Goal: Task Accomplishment & Management: Use online tool/utility

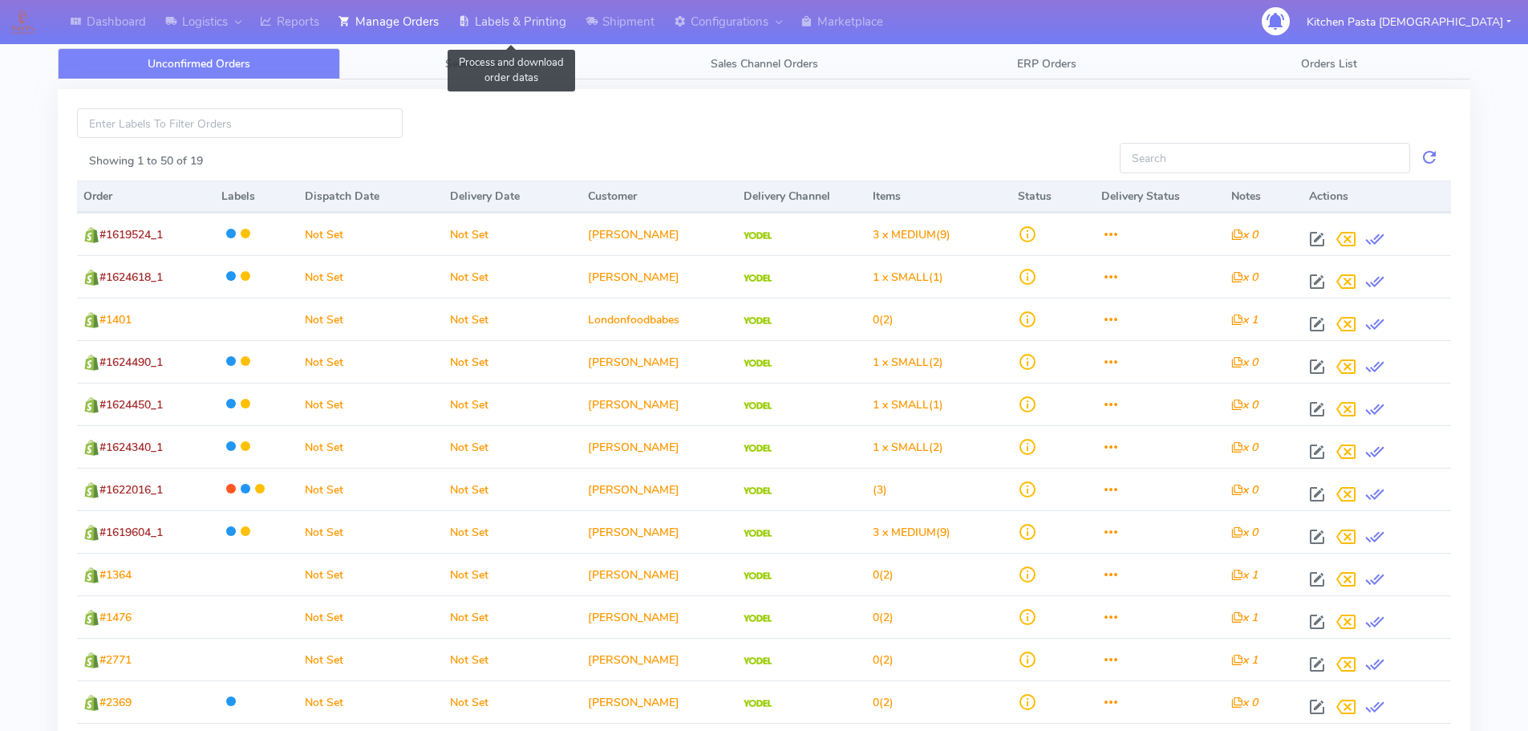
click at [542, 28] on link "Labels & Printing" at bounding box center [512, 22] width 128 height 44
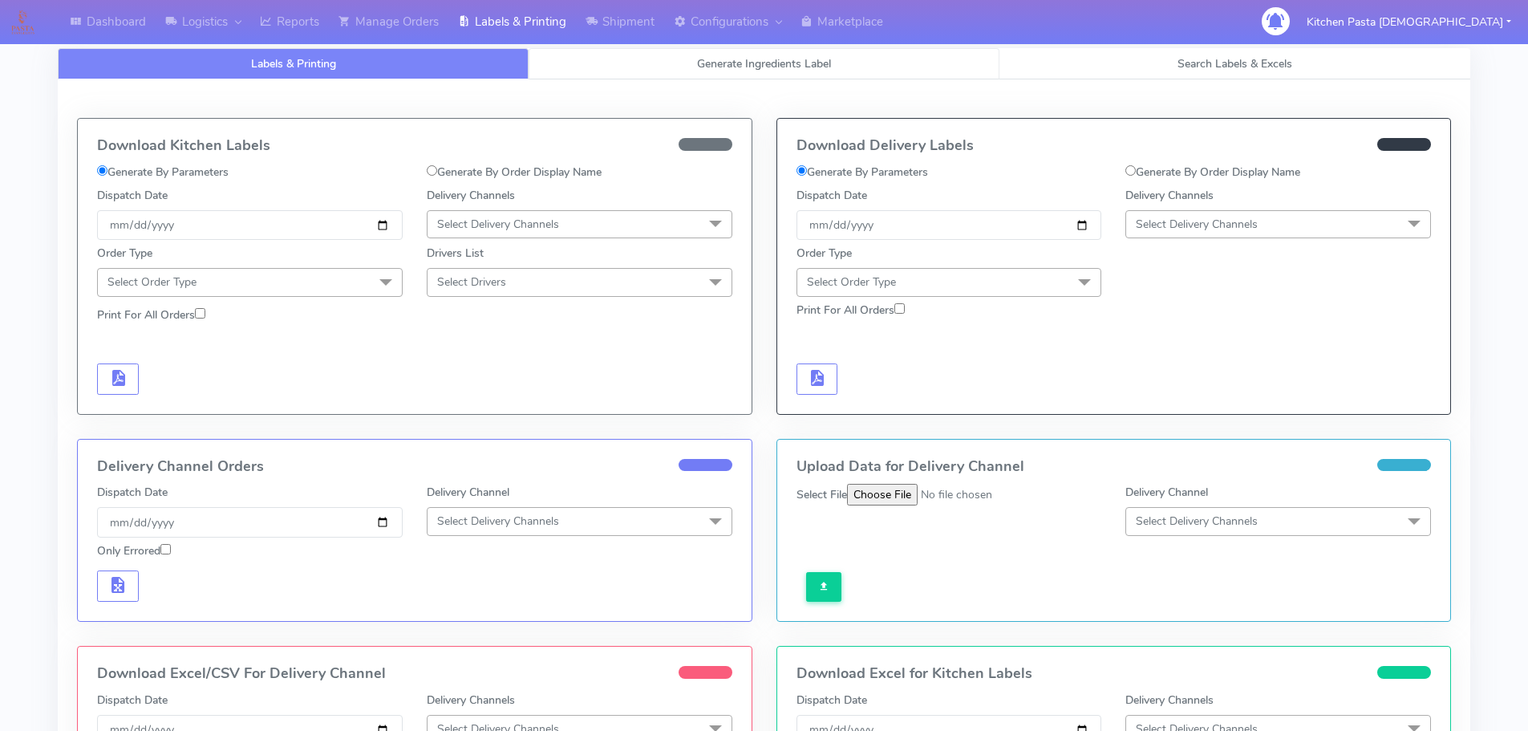
click at [638, 71] on link "Generate Ingredients Label" at bounding box center [764, 63] width 471 height 31
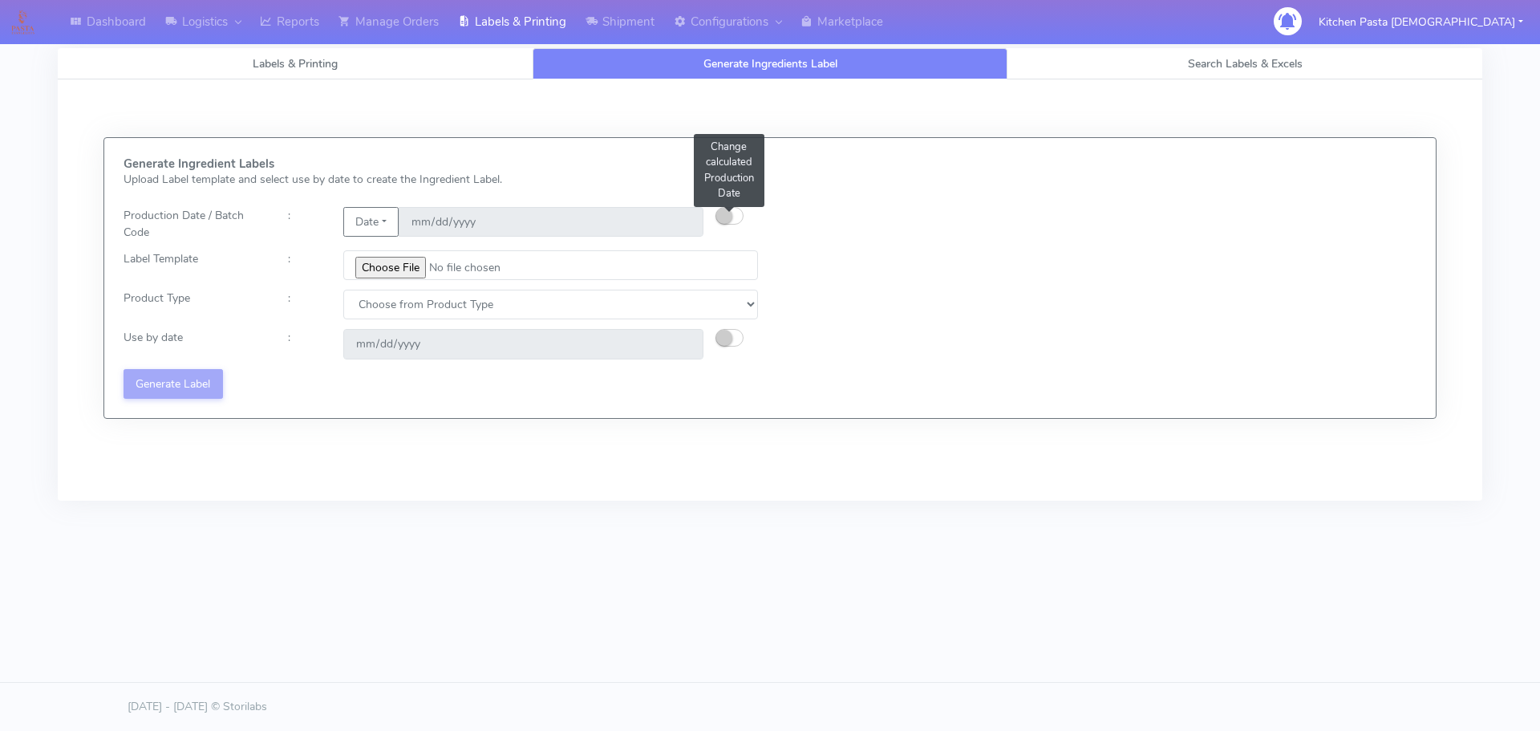
click at [736, 216] on button "button" at bounding box center [729, 216] width 28 height 18
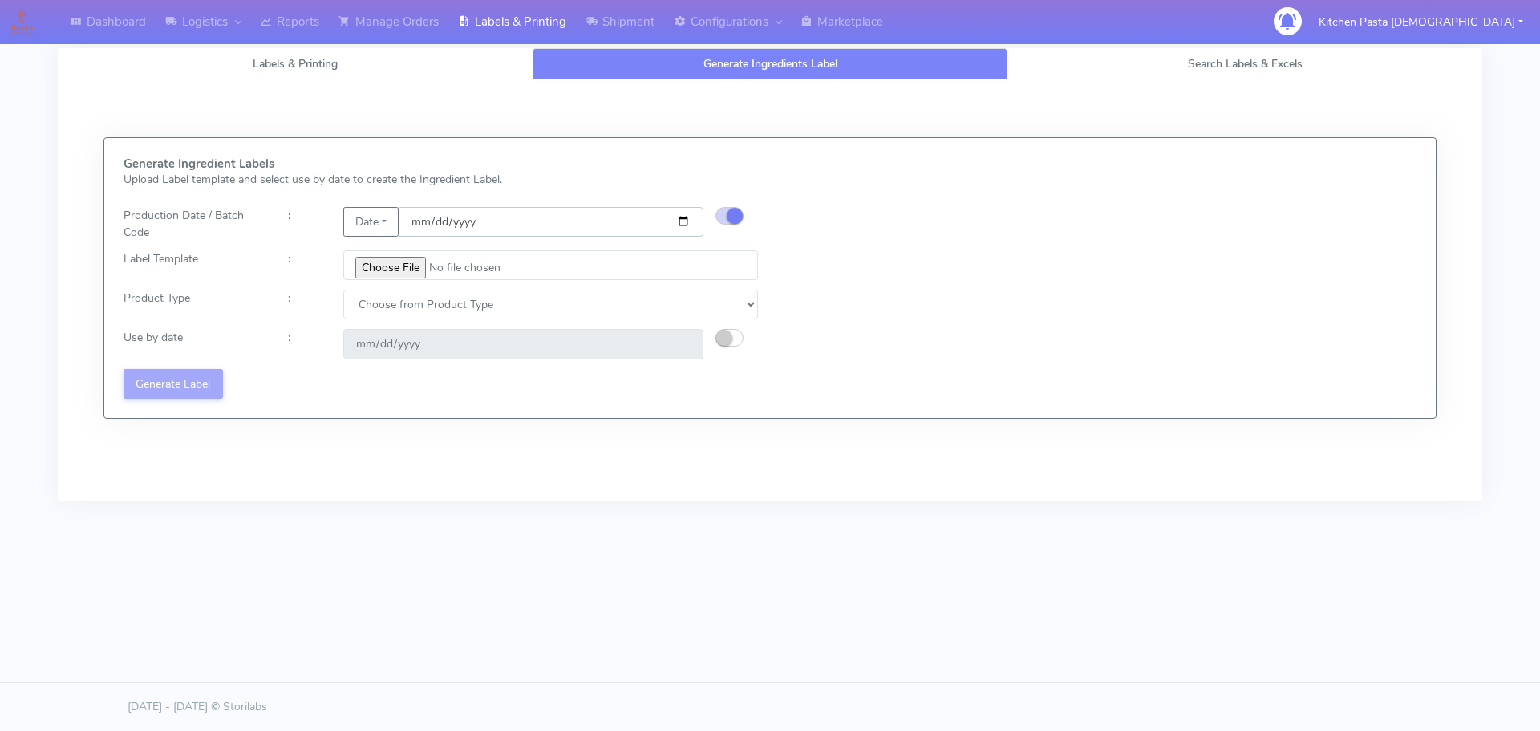
click at [685, 222] on input "[DATE]" at bounding box center [551, 222] width 305 height 30
type input "[DATE]"
click at [414, 255] on input "file" at bounding box center [550, 265] width 415 height 30
type input "C:\fakepath\Pasta Evangelists Lobster crab and prawn ravioli dinner kit for 2 v…"
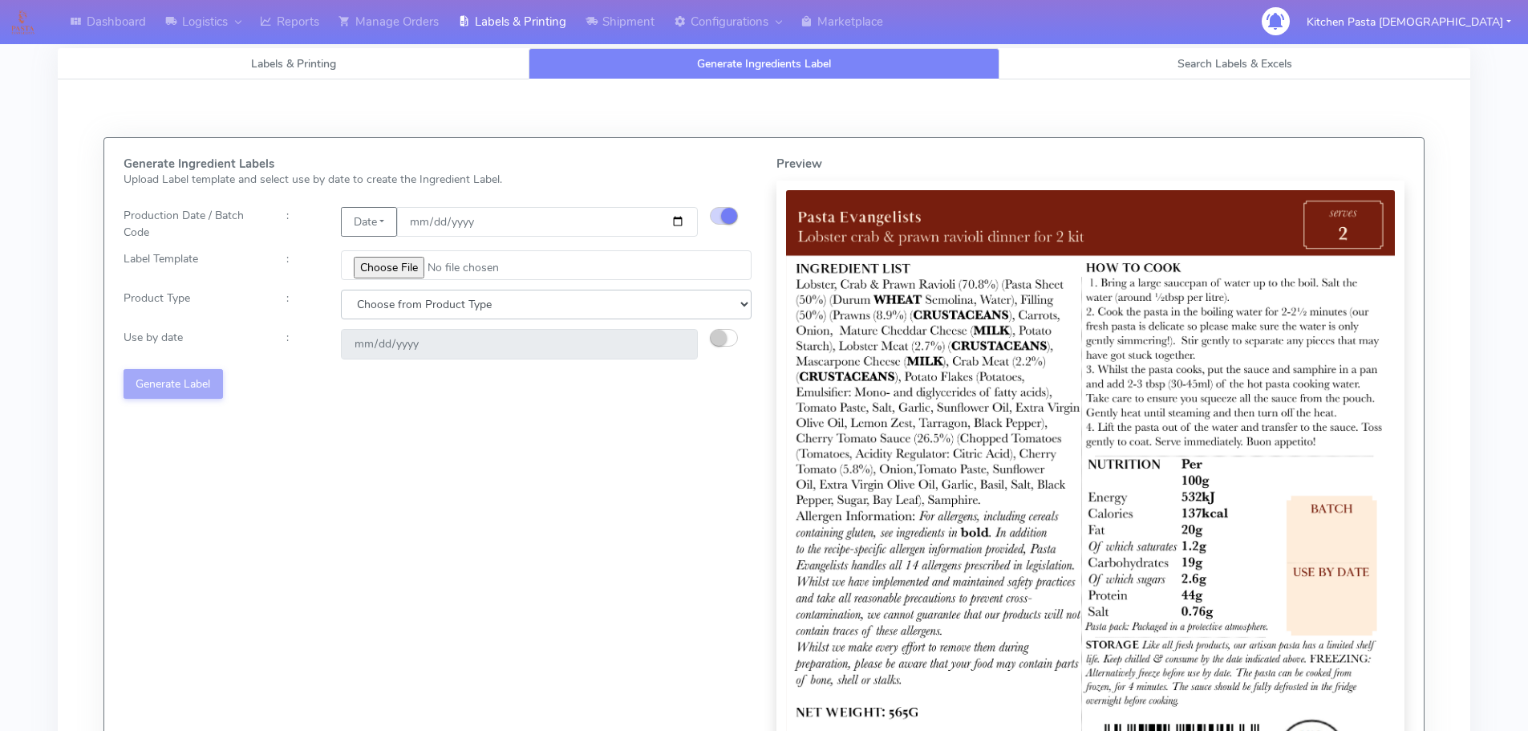
click at [377, 298] on select "Choose from Product Type ECOM ERETAIL CIRCULAR CIRC_DESERTS LASAGNE" at bounding box center [546, 305] width 411 height 30
select select "1"
click at [341, 290] on select "Choose from Product Type ECOM ERETAIL CIRCULAR CIRC_DESERTS LASAGNE" at bounding box center [546, 305] width 411 height 30
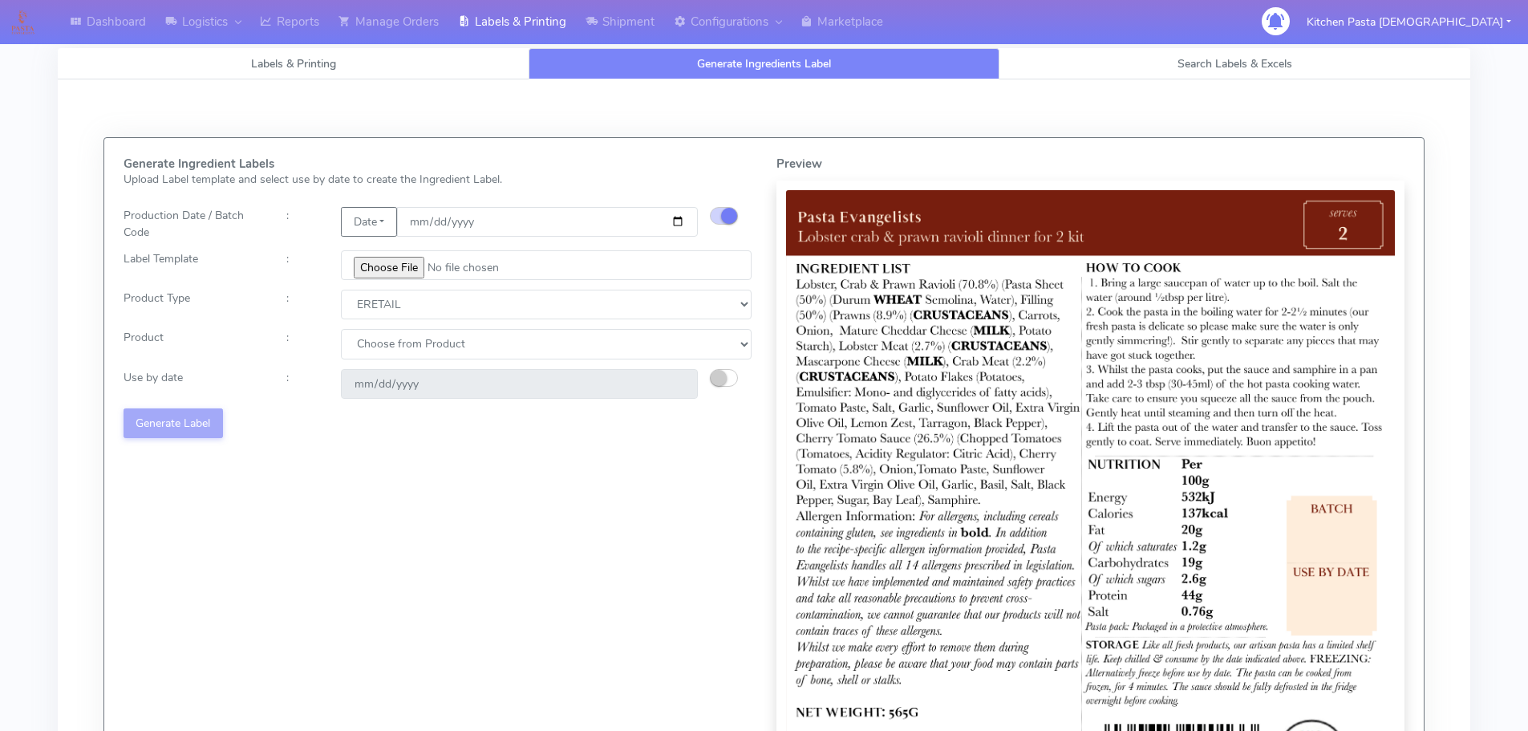
click at [394, 358] on select "Choose from Product PLAIN PASTA FILLED PASTA BUTTER (INTERNAL PRODUCTION) BUTTE…" at bounding box center [546, 344] width 411 height 30
select select "0"
click at [341, 329] on select "Choose from Product PLAIN PASTA FILLED PASTA BUTTER (INTERNAL PRODUCTION) BUTTE…" at bounding box center [546, 344] width 411 height 30
click at [726, 377] on small "button" at bounding box center [719, 378] width 16 height 16
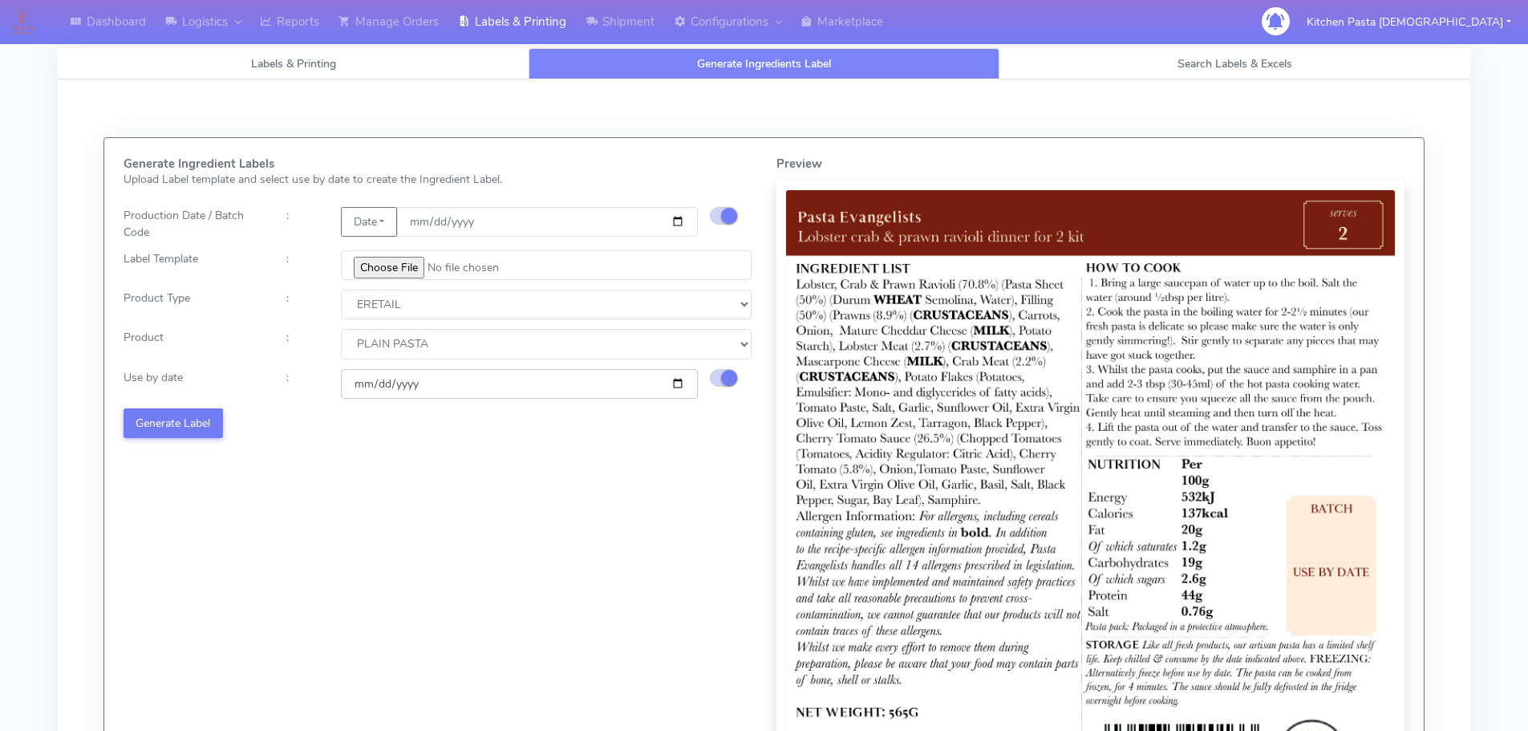
click at [685, 383] on input "2025-09-20" at bounding box center [519, 384] width 357 height 30
click at [680, 384] on input "2025-09-20" at bounding box center [519, 384] width 357 height 30
type input "2025-09-21"
click at [164, 409] on button "Generate Label" at bounding box center [173, 423] width 99 height 30
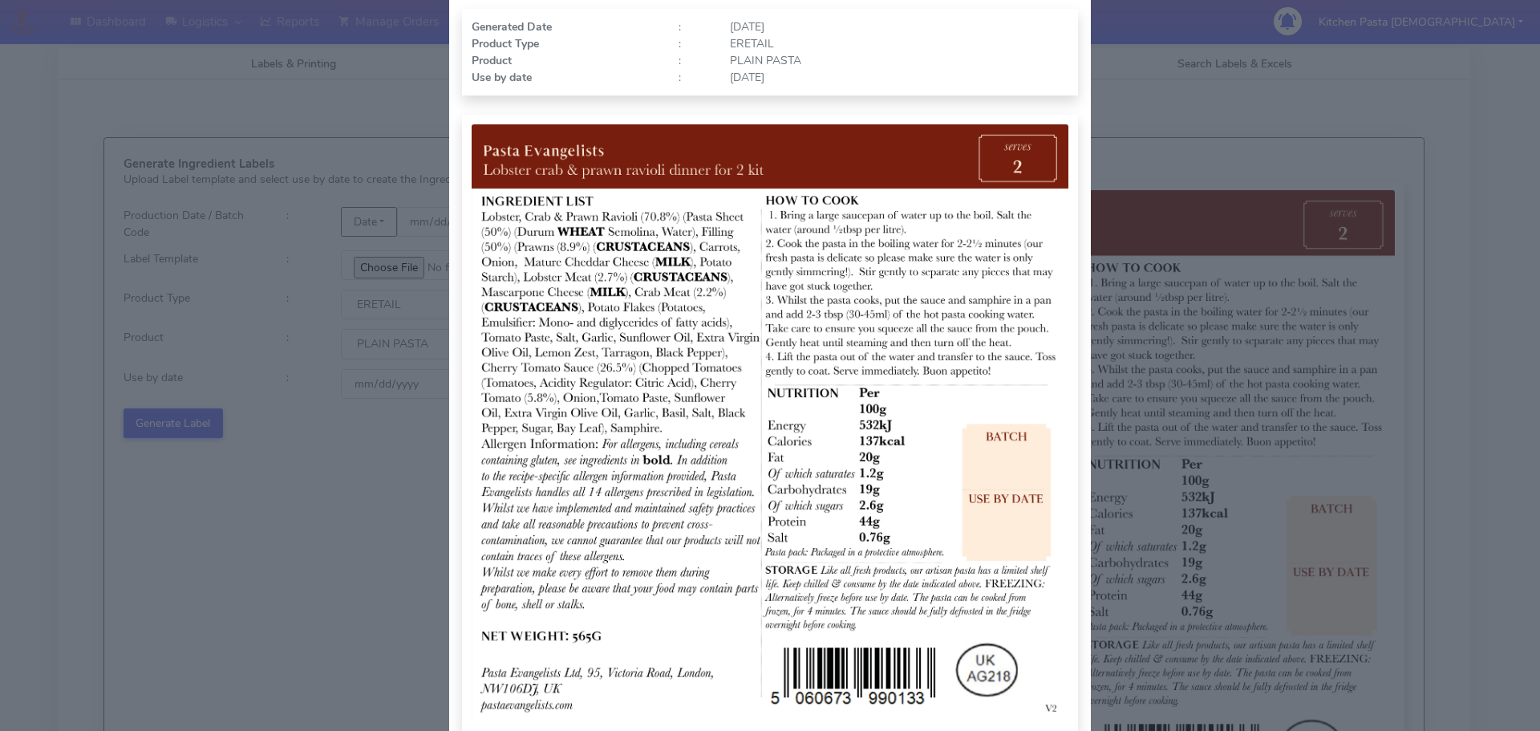
scroll to position [166, 0]
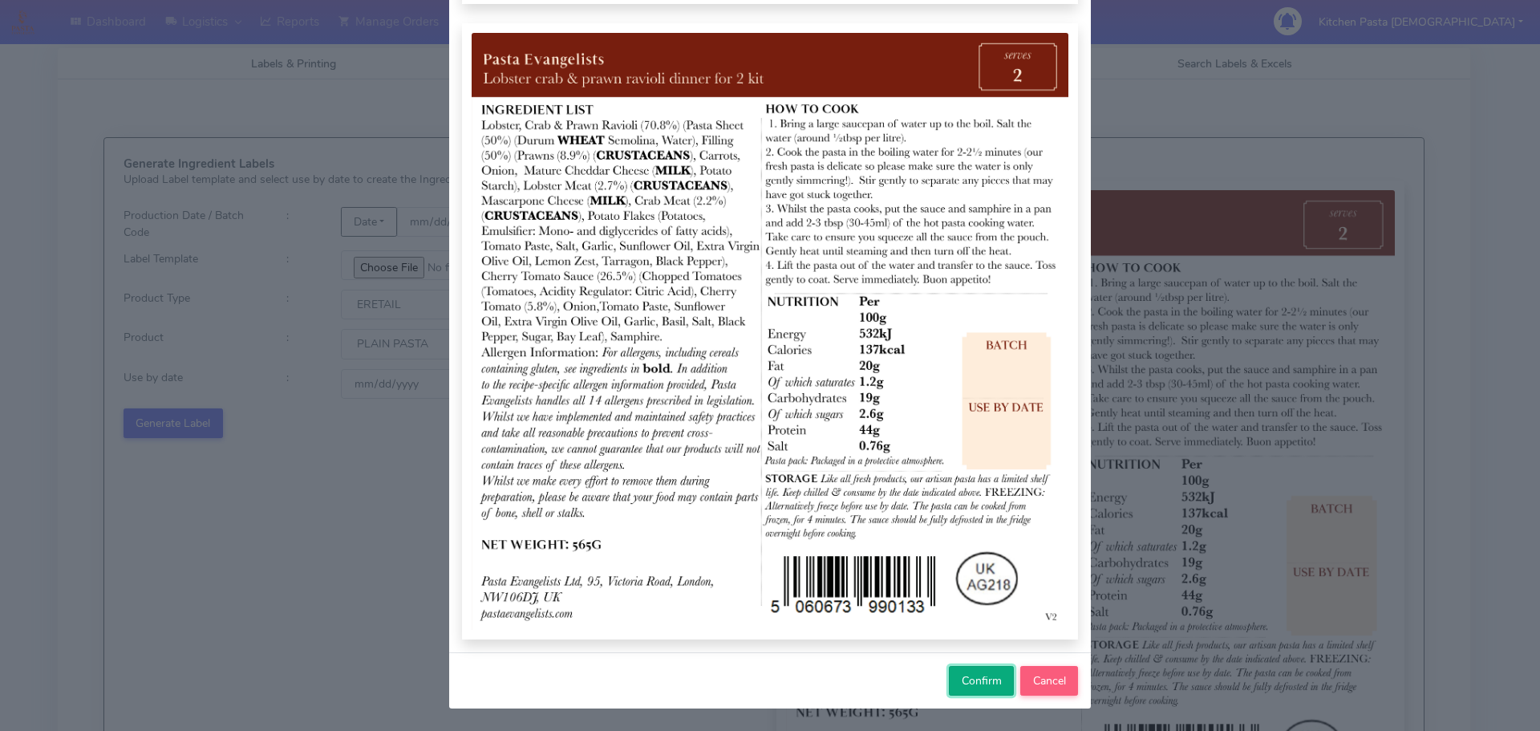
click at [997, 683] on button "Confirm" at bounding box center [981, 681] width 65 height 30
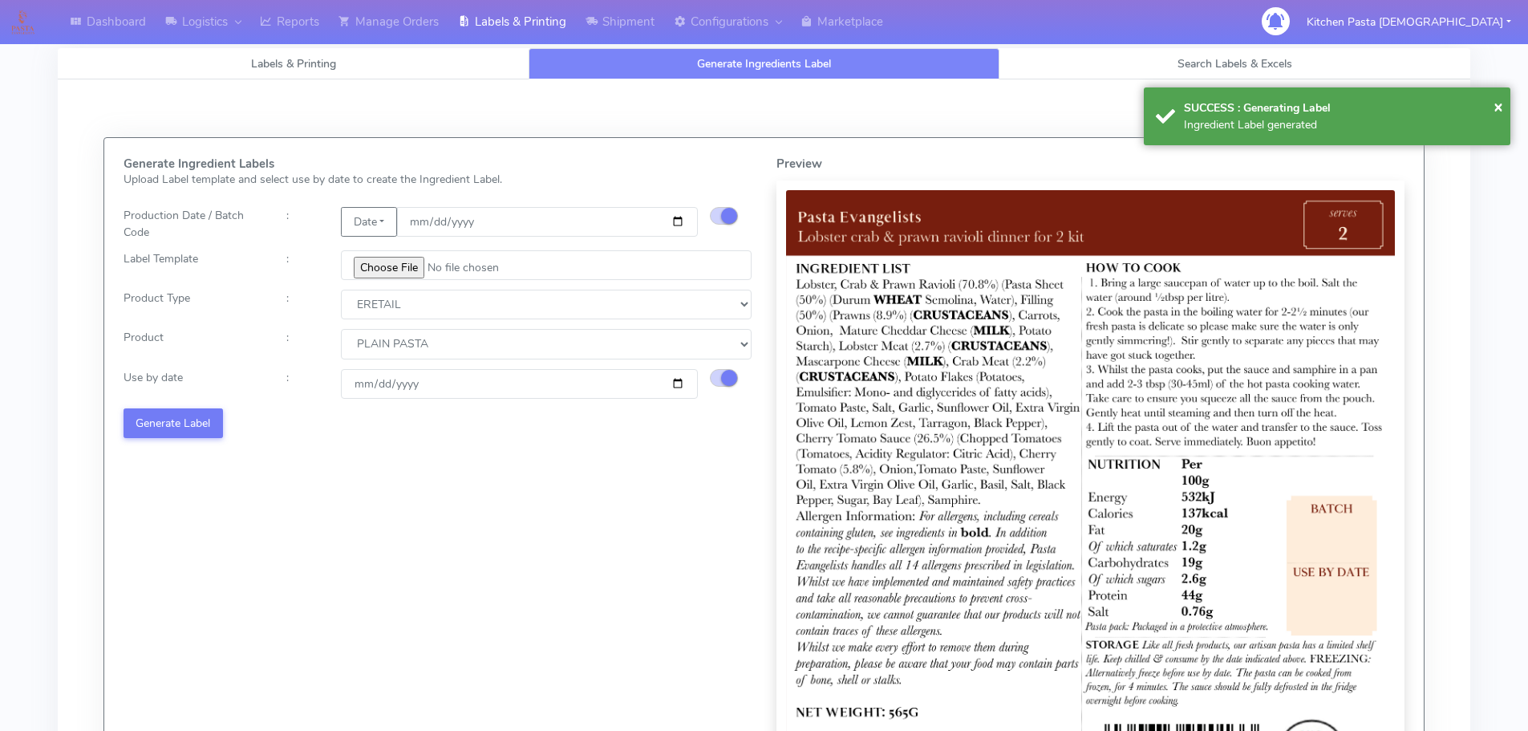
select select
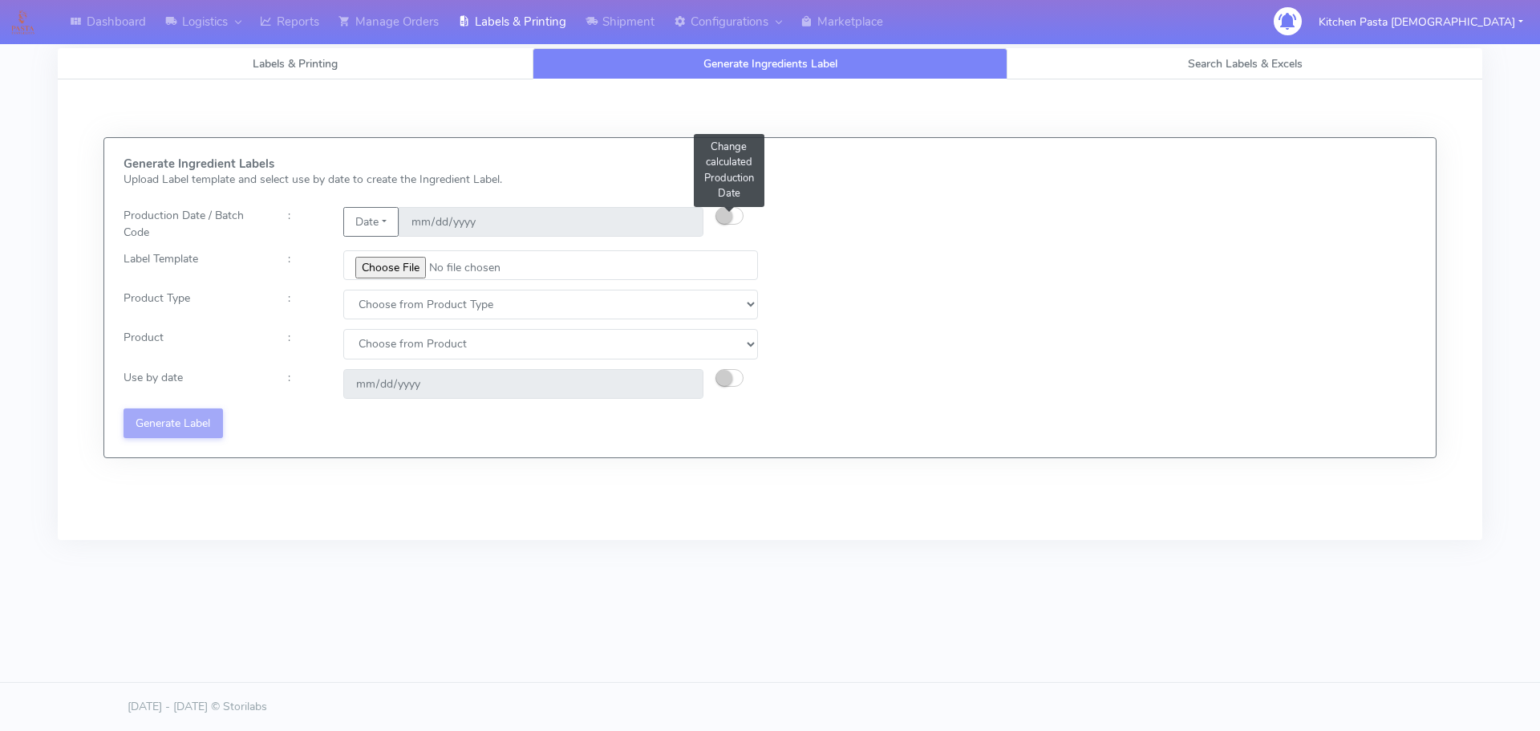
click at [731, 215] on small "button" at bounding box center [724, 216] width 16 height 16
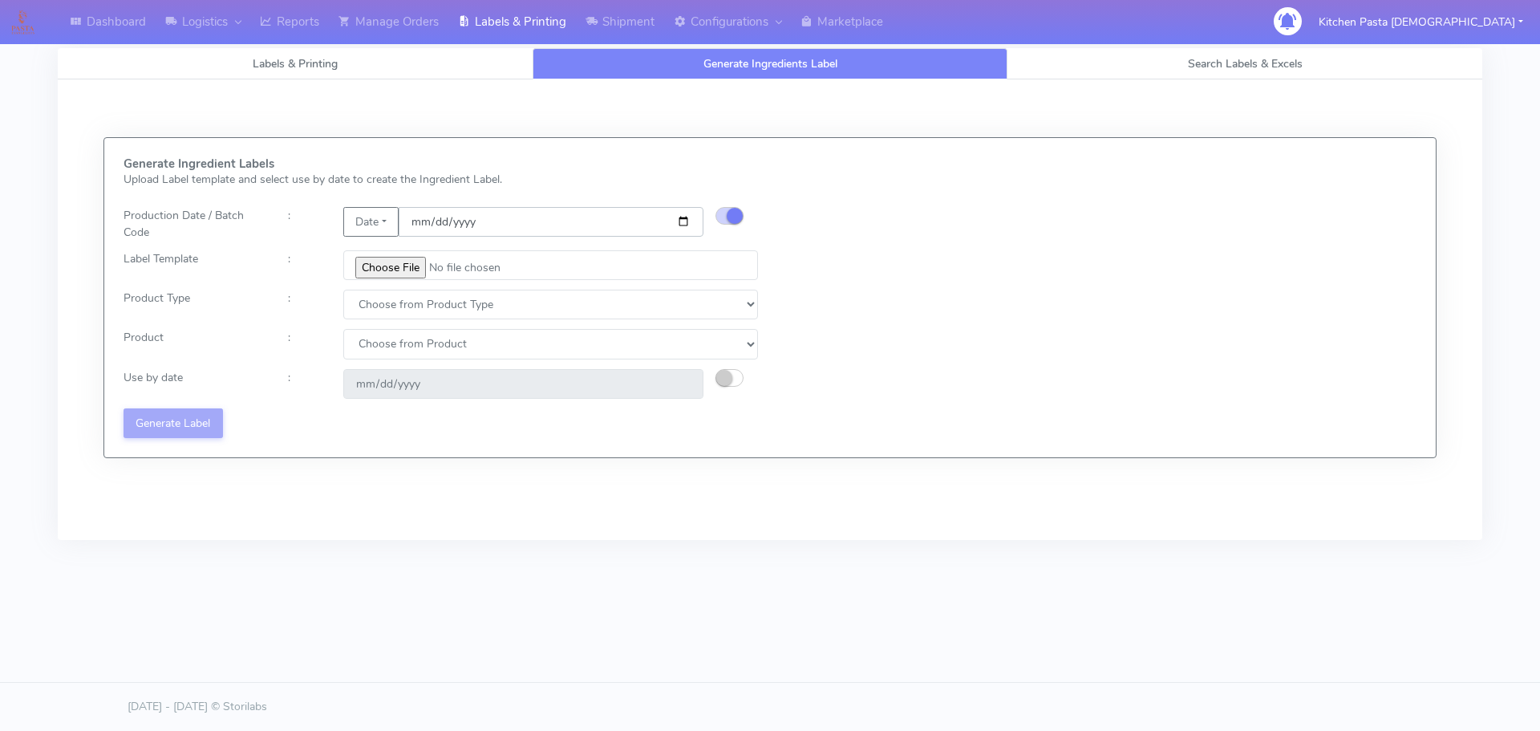
click at [694, 218] on input "date" at bounding box center [551, 222] width 305 height 30
click at [682, 225] on input "date" at bounding box center [551, 222] width 305 height 30
type input "2025-09-14"
type input "2025-09-20"
click at [407, 275] on input "file" at bounding box center [550, 265] width 415 height 30
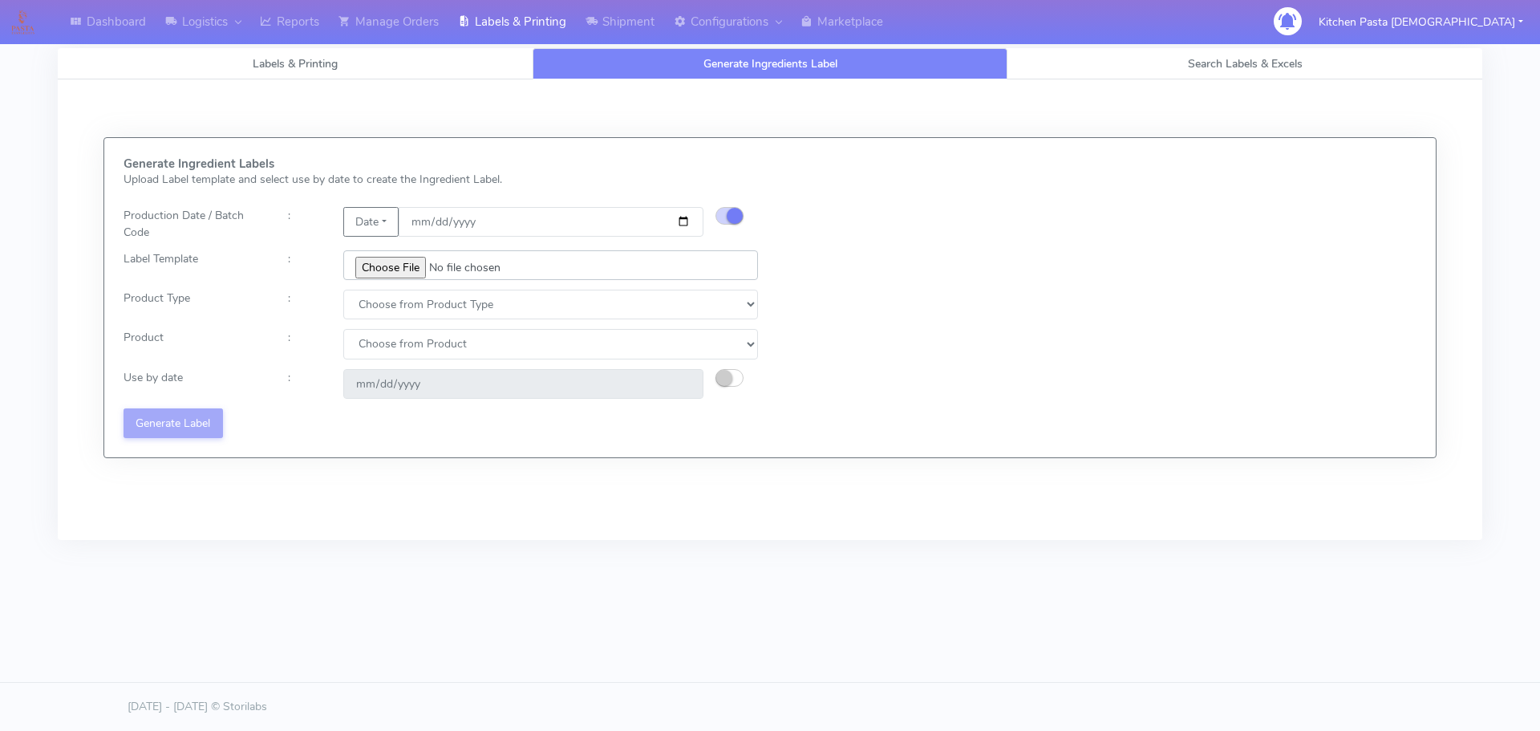
type input "C:\fakepath\Pasta Evangelists spicy 'nduja mafaldine kit for 2 v5.jpg"
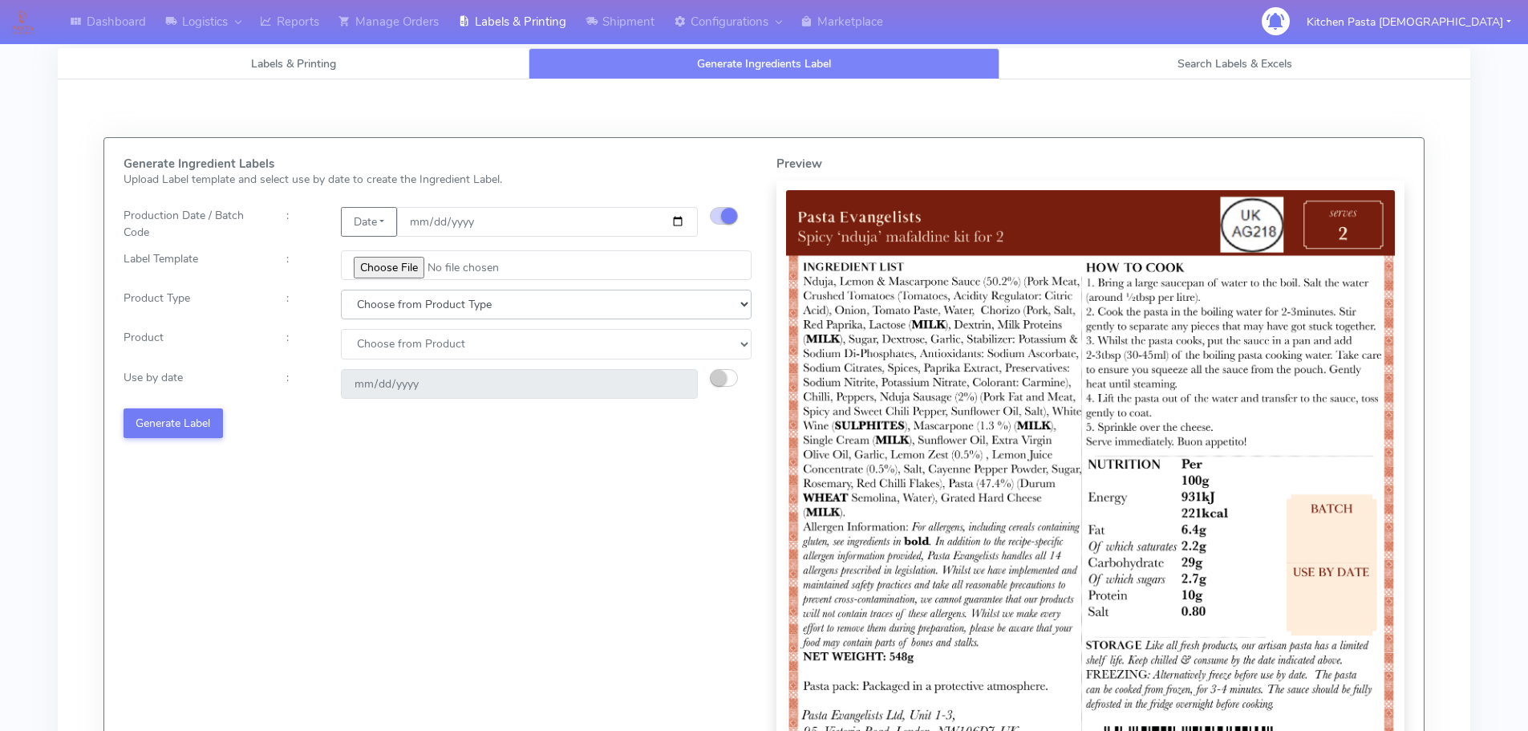
click at [436, 310] on select "Choose from Product Type ECOM ERETAIL CIRCULAR CIRC_DESERTS LASAGNE" at bounding box center [546, 305] width 411 height 30
select select "1"
click at [341, 290] on select "Choose from Product Type ECOM ERETAIL CIRCULAR CIRC_DESERTS LASAGNE" at bounding box center [546, 305] width 411 height 30
click at [414, 350] on select "Choose from Product PLAIN PASTA FILLED PASTA BUTTER (INTERNAL PRODUCTION) BUTTE…" at bounding box center [546, 344] width 411 height 30
select select "0"
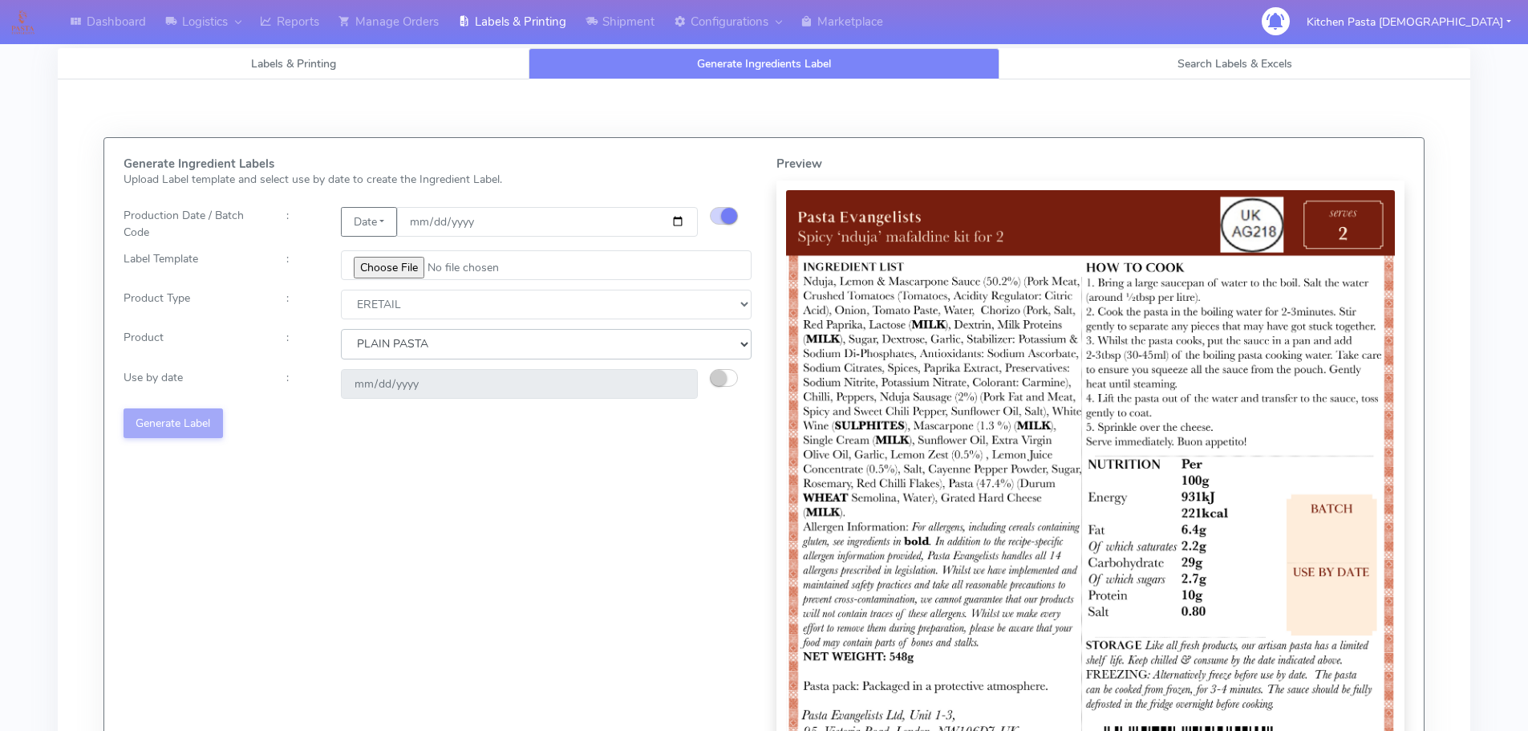
click at [341, 329] on select "Choose from Product PLAIN PASTA FILLED PASTA BUTTER (INTERNAL PRODUCTION) BUTTE…" at bounding box center [546, 344] width 411 height 30
click at [729, 375] on button "button" at bounding box center [724, 378] width 28 height 18
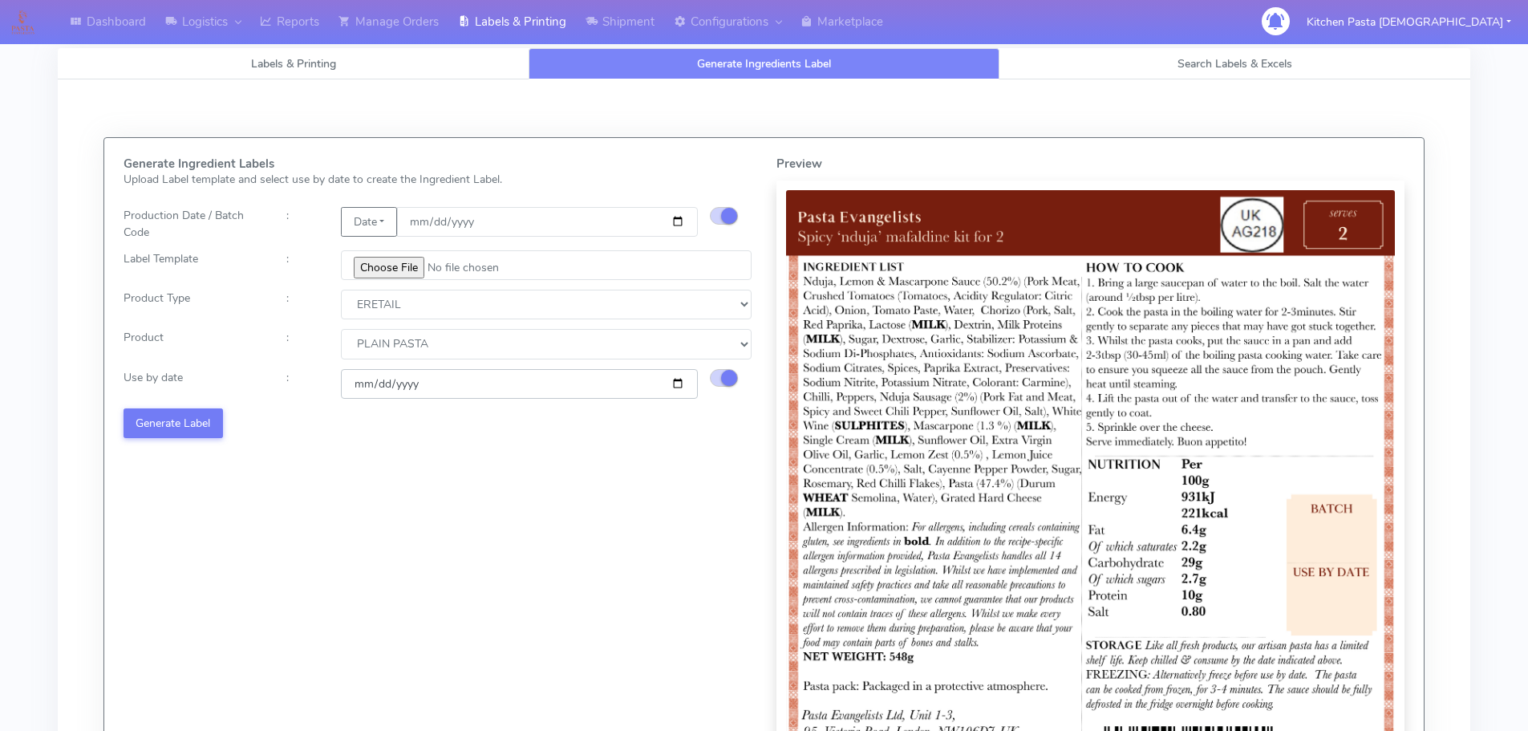
click at [677, 383] on input "2025-09-20" at bounding box center [519, 384] width 357 height 30
type input "2025-09-26"
click at [175, 424] on button "Generate Label" at bounding box center [173, 423] width 99 height 30
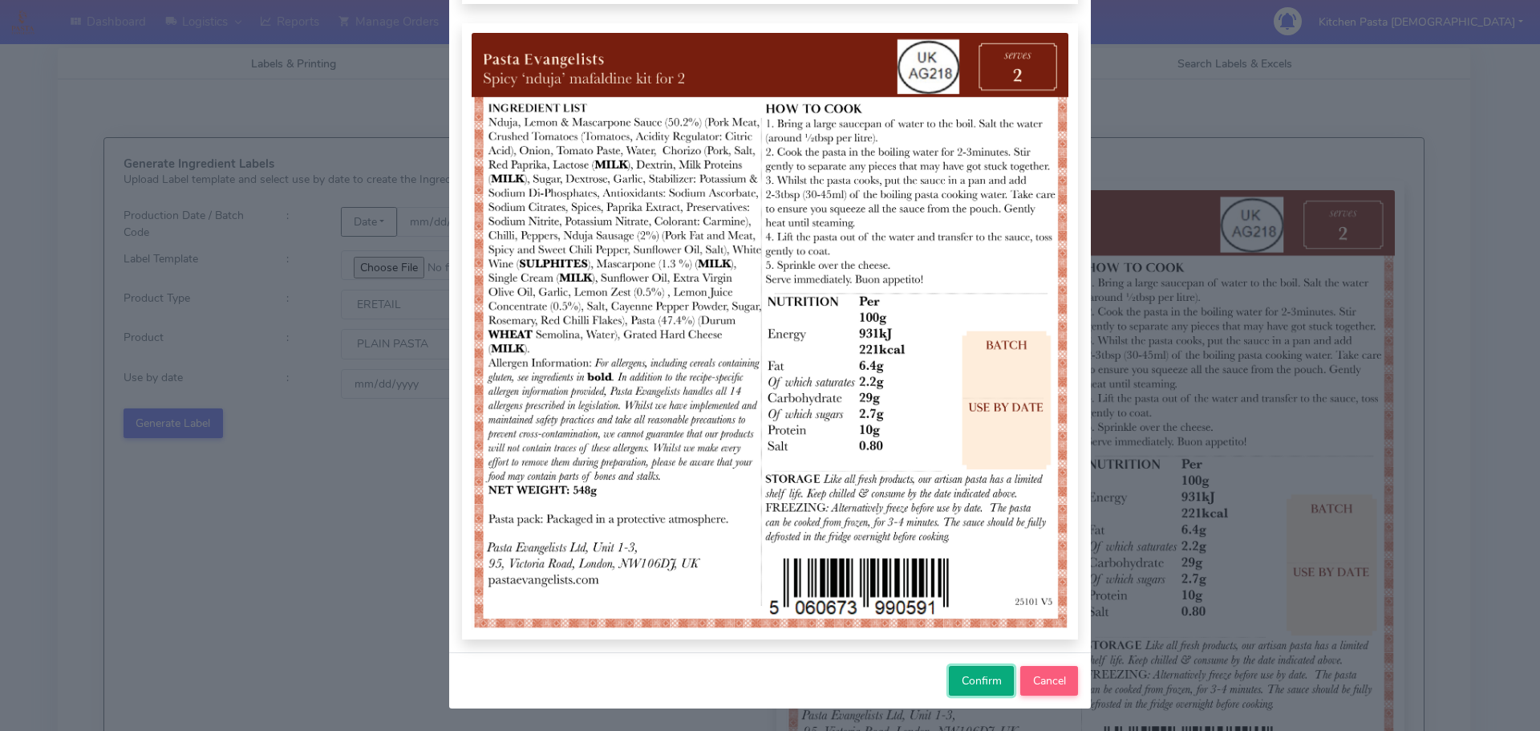
click at [964, 682] on span "Confirm" at bounding box center [982, 680] width 40 height 15
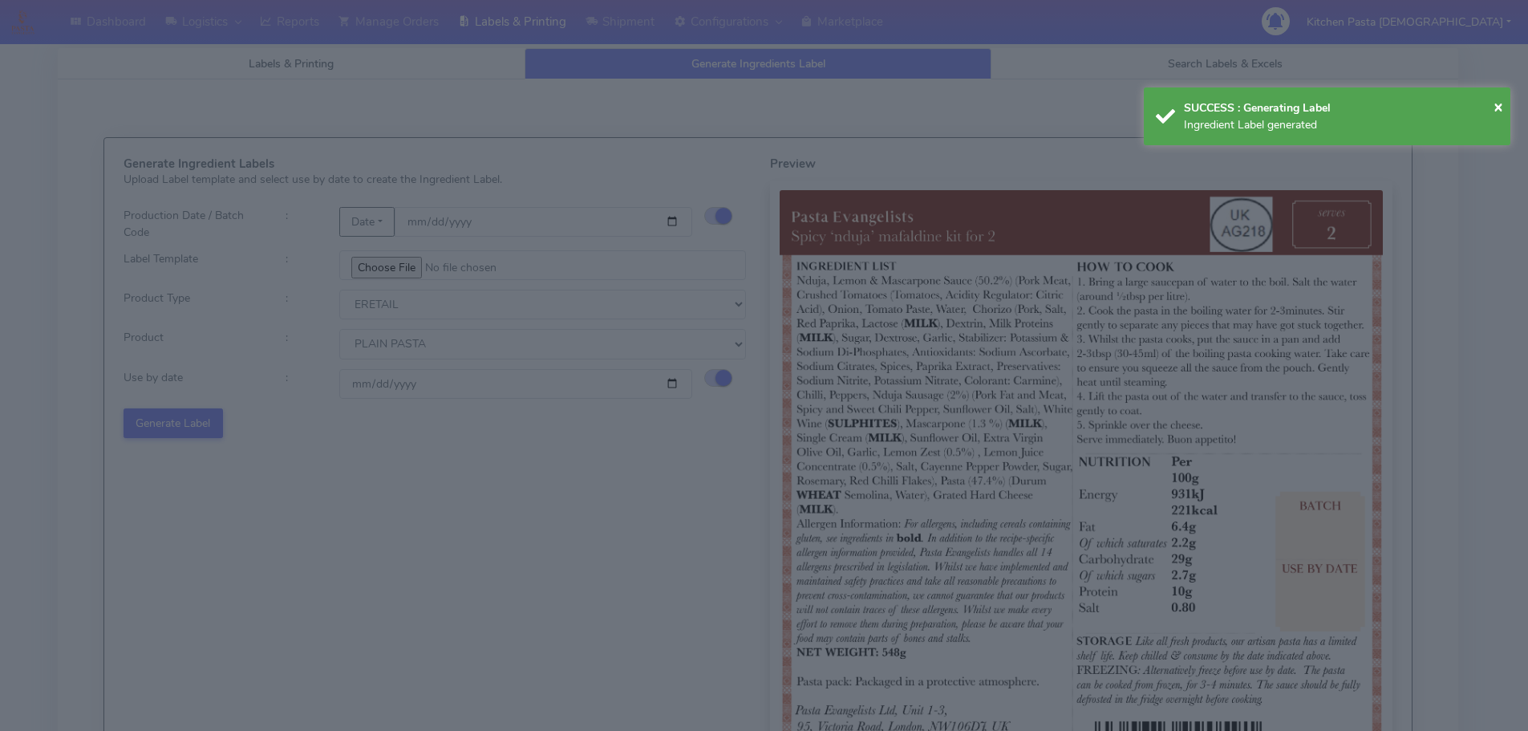
select select
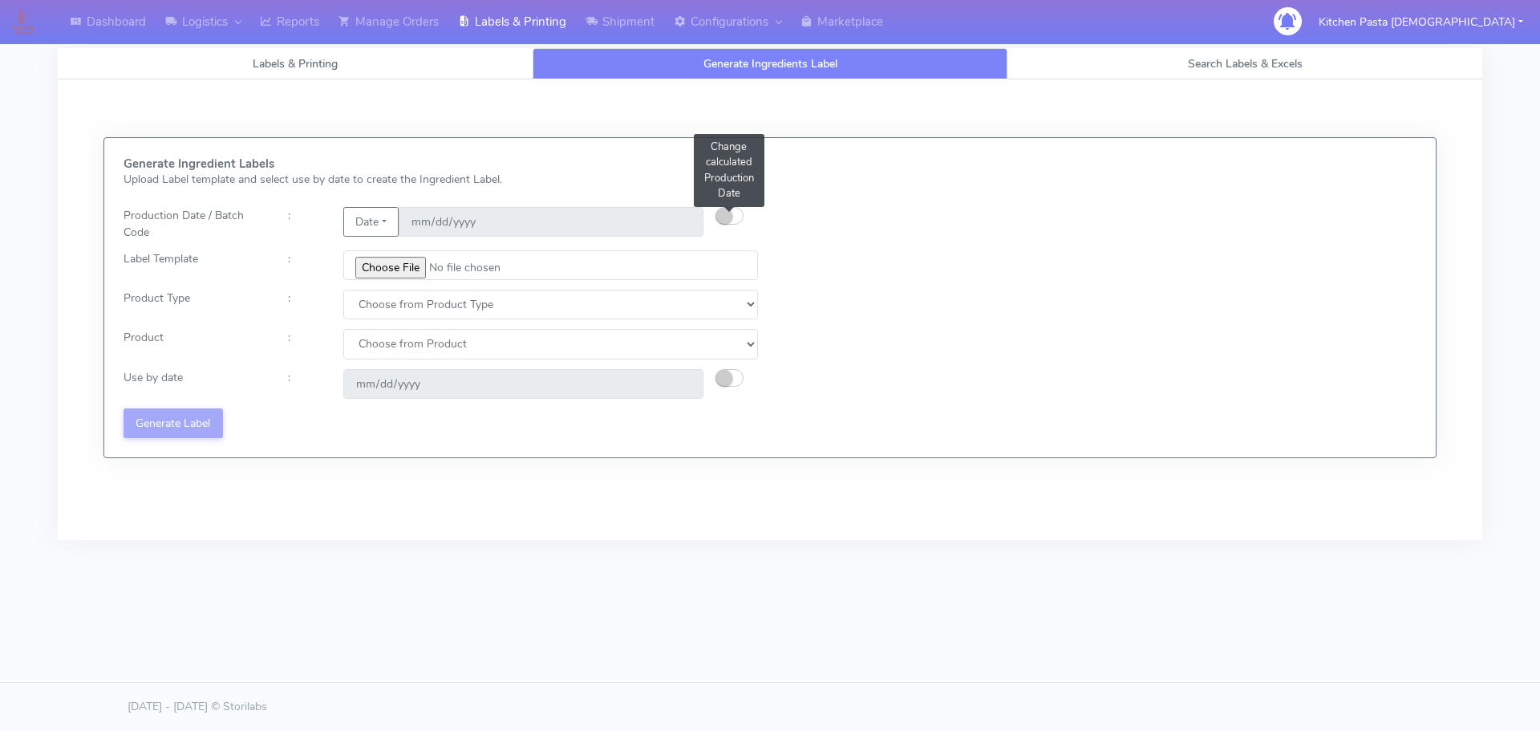
click at [725, 212] on small "button" at bounding box center [724, 216] width 16 height 16
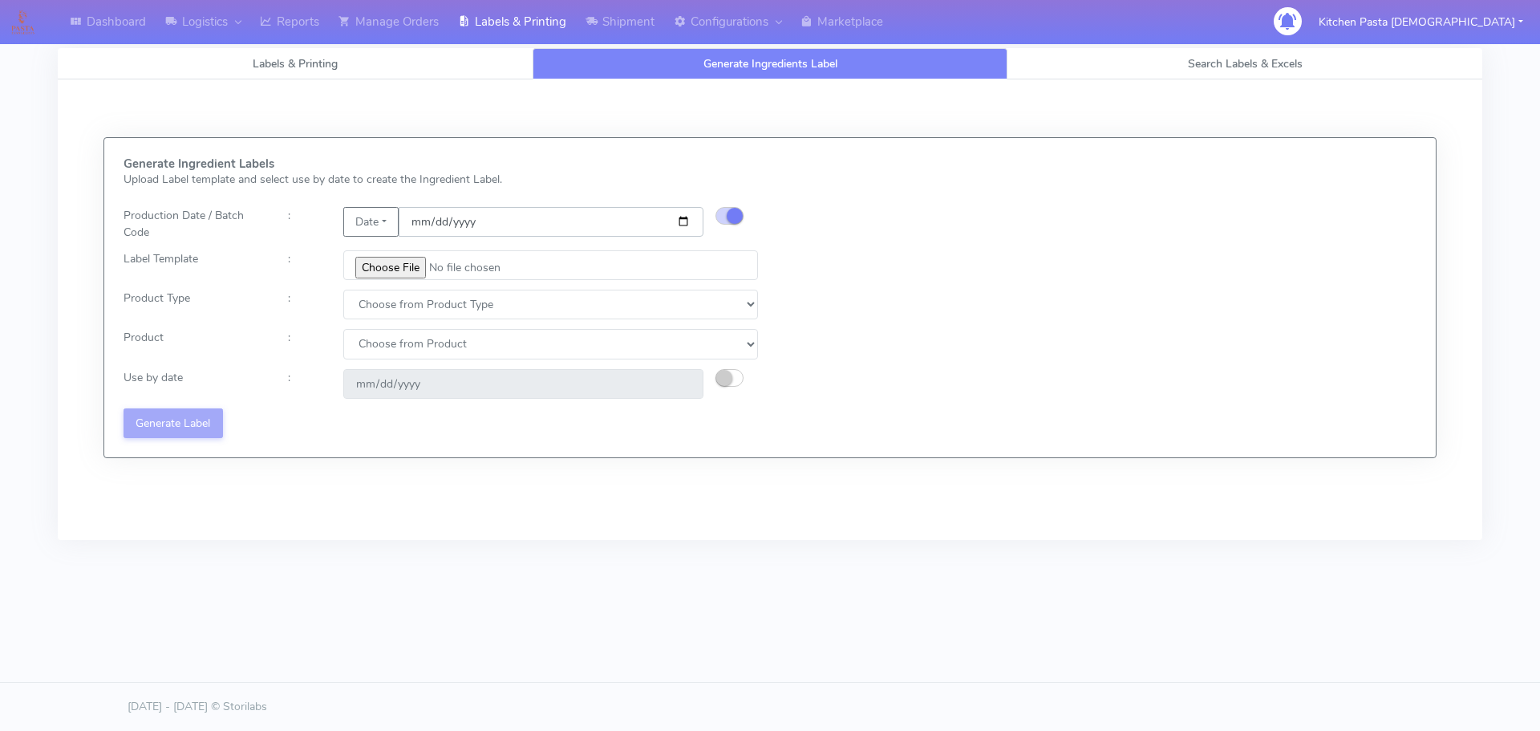
click at [679, 221] on input "date" at bounding box center [551, 222] width 305 height 30
type input "2025-09-14"
type input "2025-09-20"
click at [396, 270] on input "file" at bounding box center [550, 265] width 415 height 30
type input "C:\fakepath\Pasta Evangelists Carbonara Spaghetti dinner kit for 2 v4.jpg"
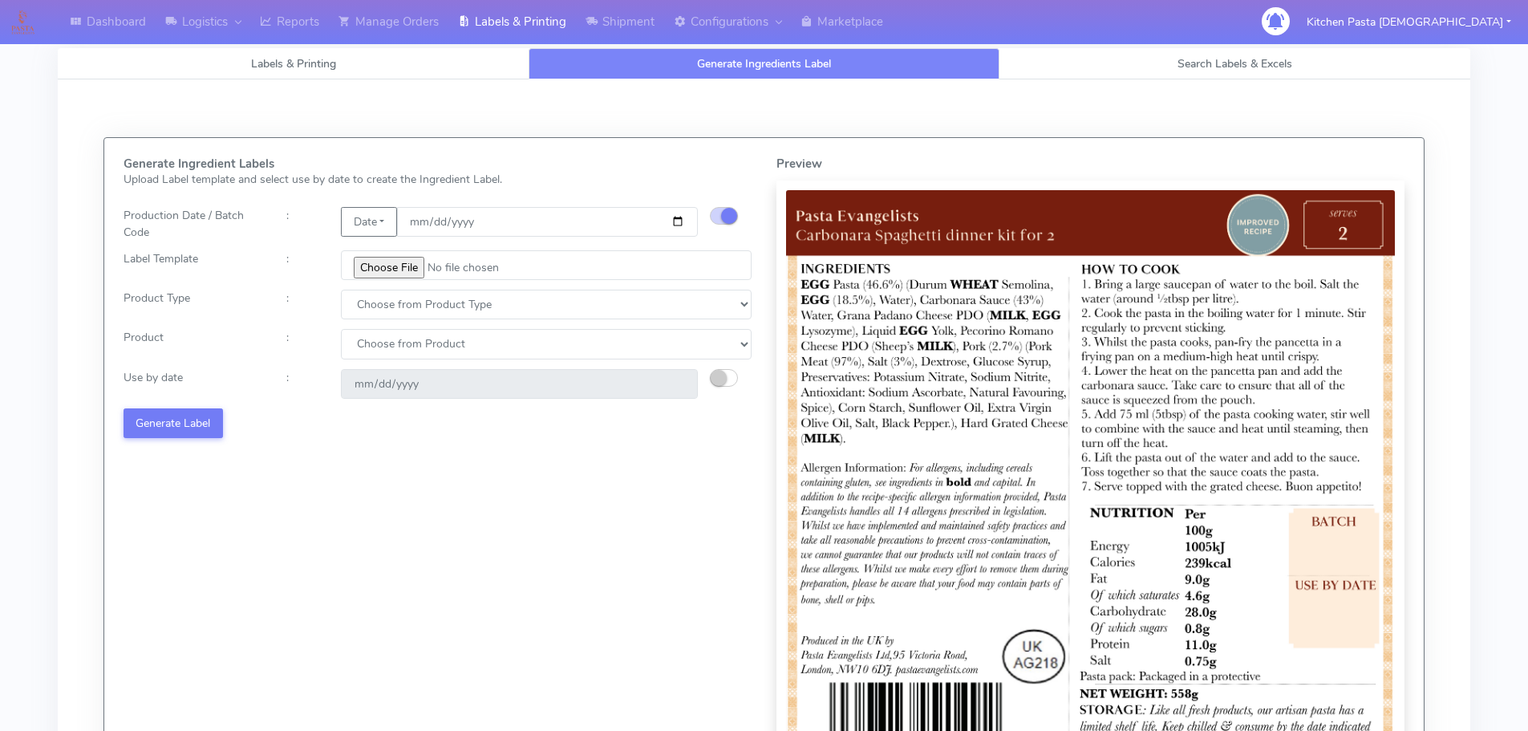
drag, startPoint x: 1042, startPoint y: 84, endPoint x: 875, endPoint y: 170, distance: 187.6
click at [1042, 84] on div "Generate Ingredient Labels Upload Label template and select use by date to crea…" at bounding box center [764, 494] width 1436 height 831
drag, startPoint x: 430, startPoint y: 300, endPoint x: 411, endPoint y: 318, distance: 26.1
click at [430, 300] on select "Choose from Product Type ECOM ERETAIL CIRCULAR CIRC_DESERTS LASAGNE" at bounding box center [546, 305] width 411 height 30
select select "1"
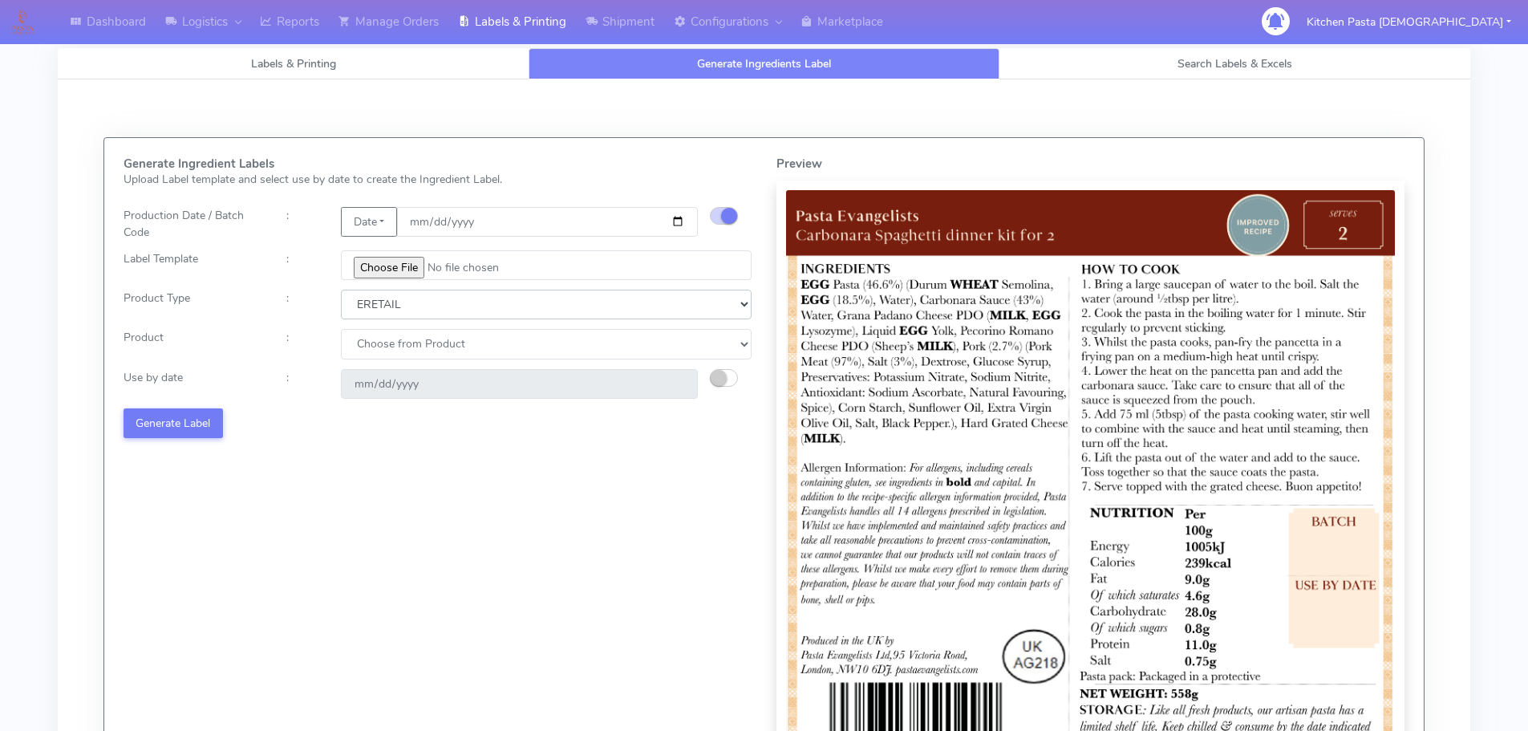
click at [341, 290] on select "Choose from Product Type ECOM ERETAIL CIRCULAR CIRC_DESERTS LASAGNE" at bounding box center [546, 305] width 411 height 30
click at [384, 351] on select "Choose from Product PLAIN PASTA FILLED PASTA BUTTER (INTERNAL PRODUCTION) BUTTE…" at bounding box center [546, 344] width 411 height 30
select select "0"
click at [341, 329] on select "Choose from Product PLAIN PASTA FILLED PASTA BUTTER (INTERNAL PRODUCTION) BUTTE…" at bounding box center [546, 344] width 411 height 30
click at [719, 387] on ui-switch at bounding box center [724, 382] width 28 height 15
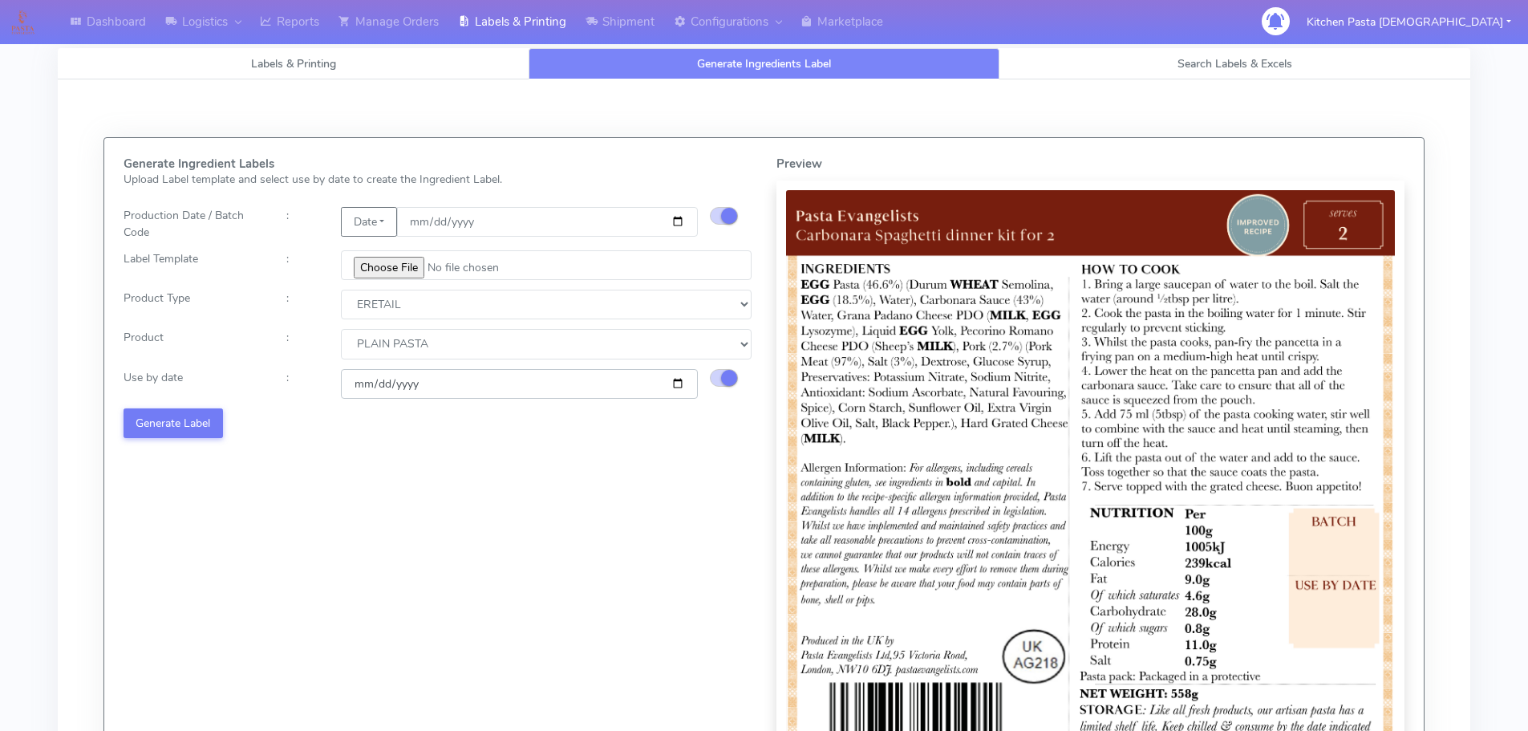
click at [676, 387] on input "2025-09-20" at bounding box center [519, 384] width 357 height 30
type input "2025-09-26"
click at [161, 430] on button "Generate Label" at bounding box center [173, 423] width 99 height 30
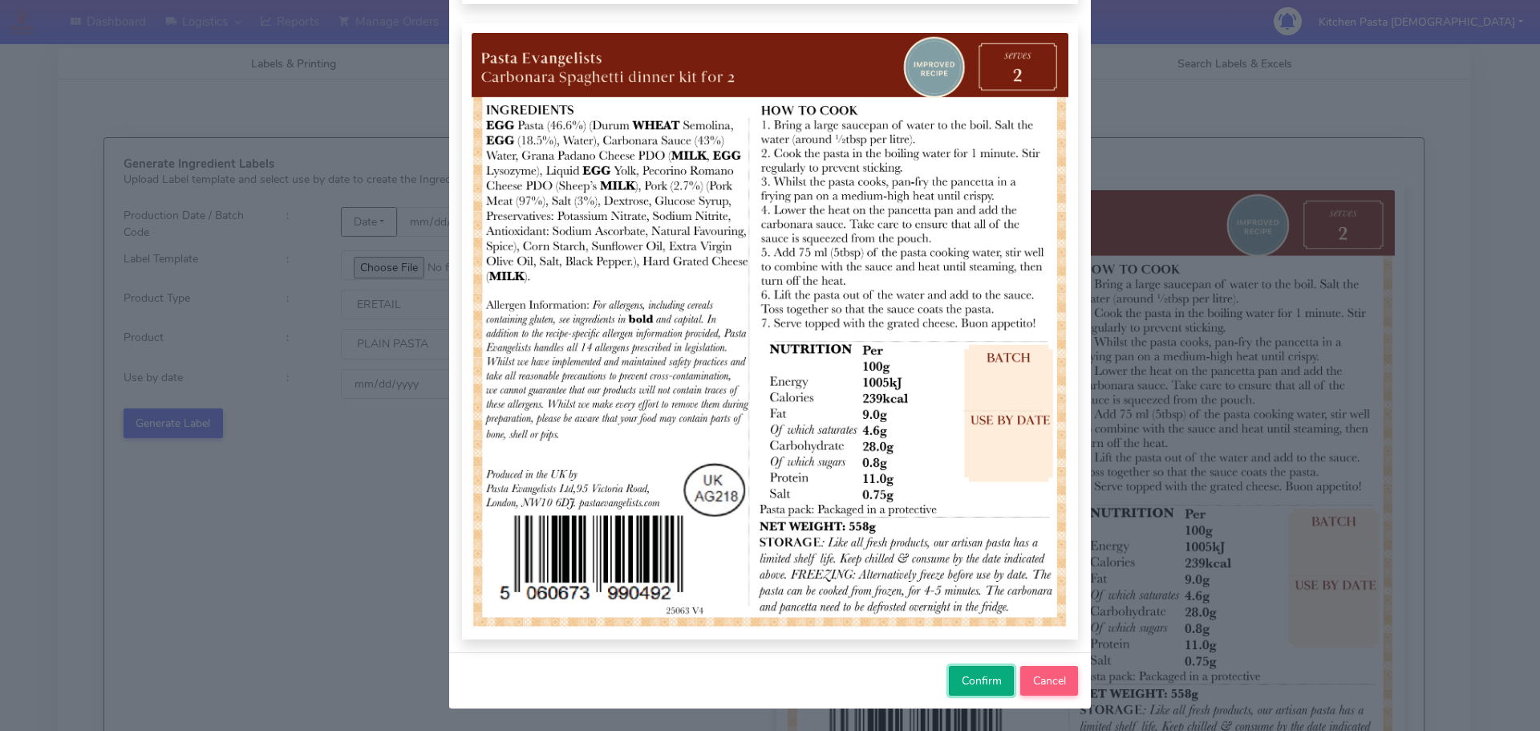
click at [962, 686] on span "Confirm" at bounding box center [982, 680] width 40 height 15
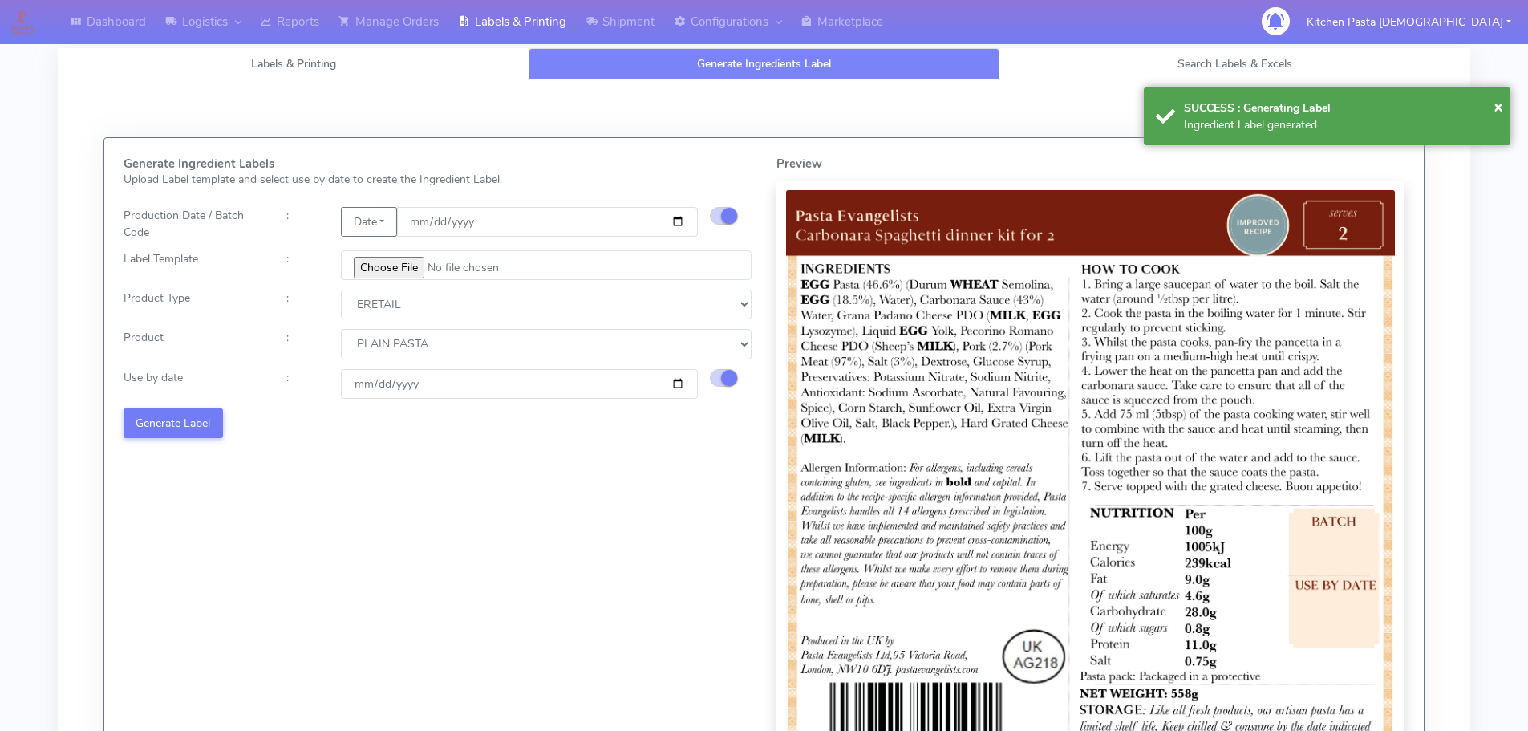
select select
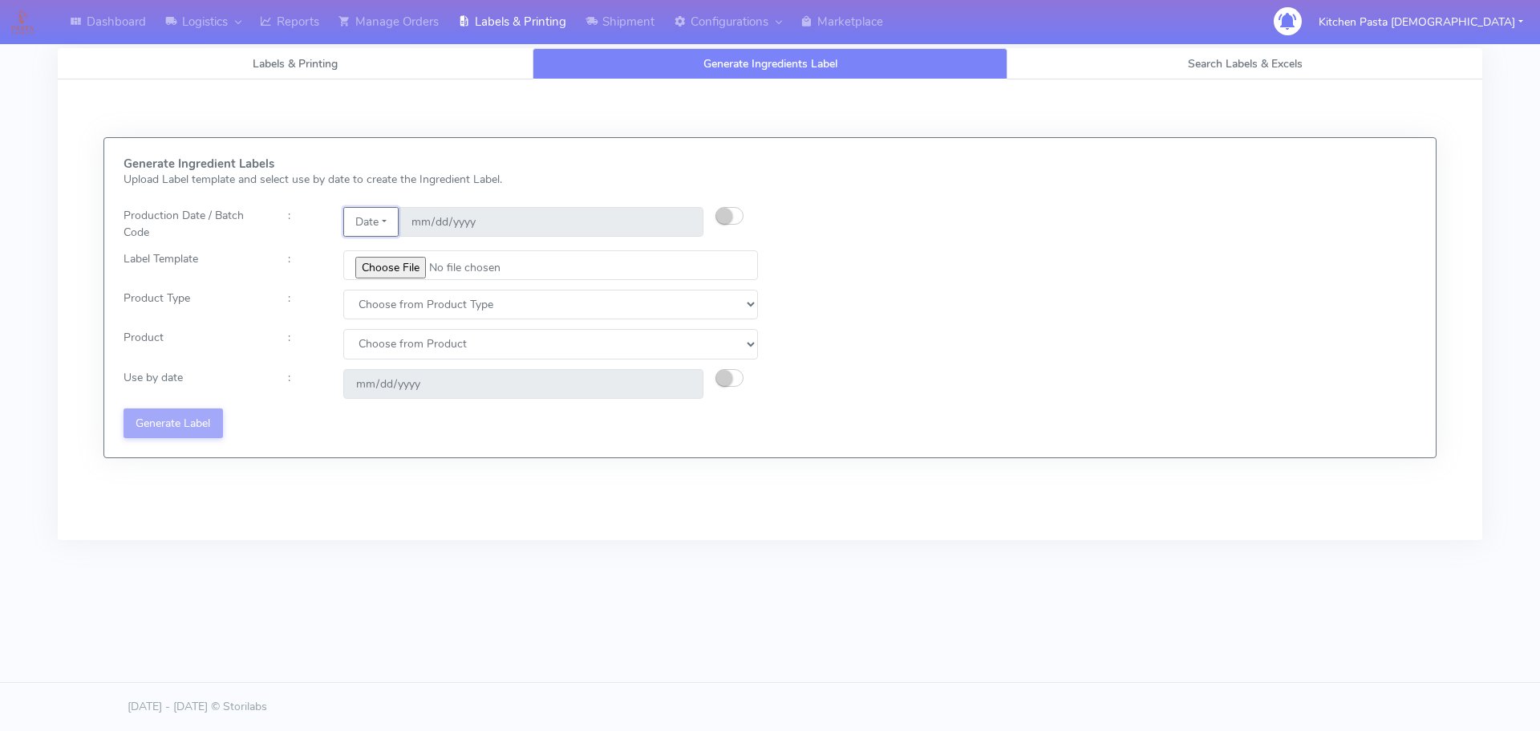
click at [390, 219] on button "Date" at bounding box center [370, 222] width 55 height 30
click at [387, 248] on link "Code" at bounding box center [407, 254] width 127 height 26
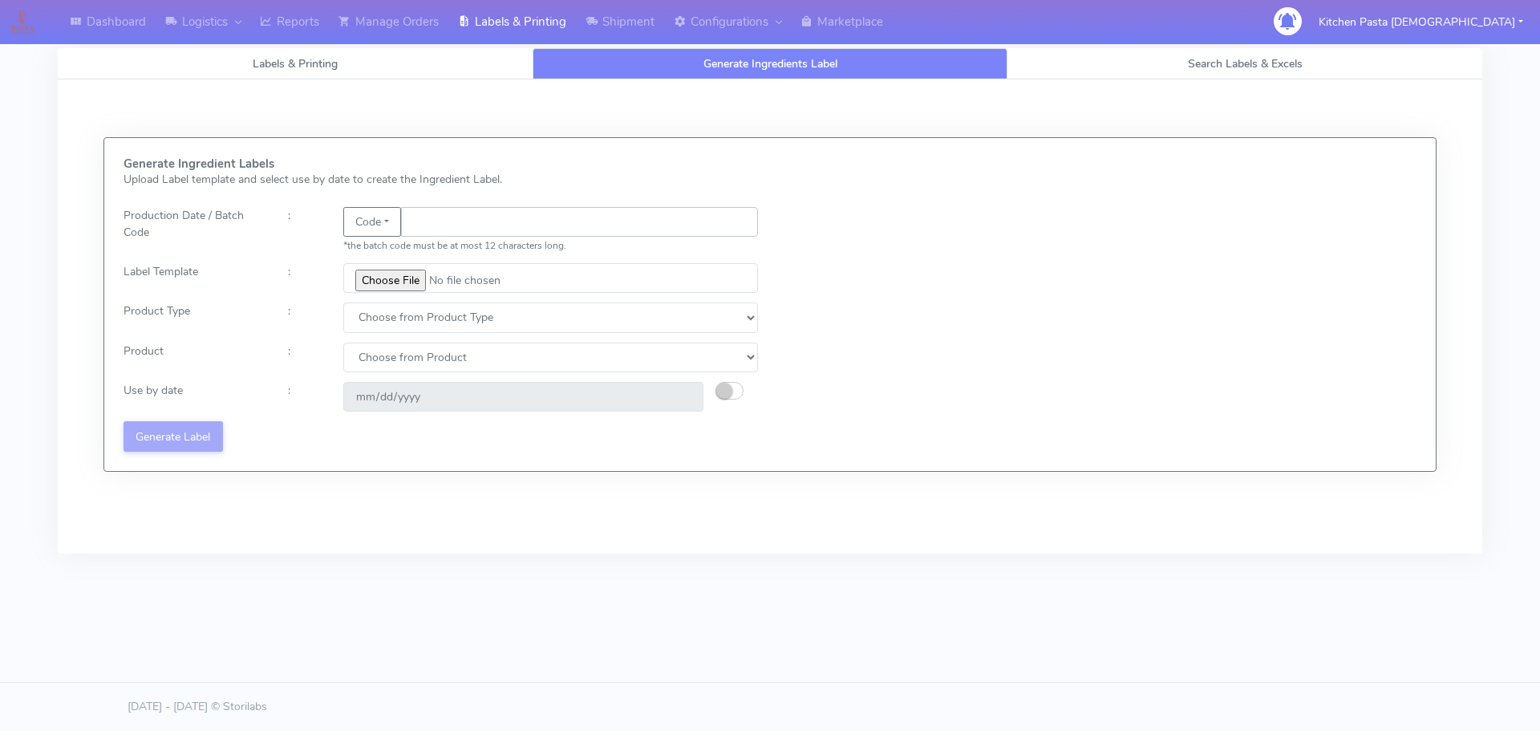
click at [450, 225] on input "text" at bounding box center [579, 222] width 357 height 30
type input "25254"
click at [383, 281] on input "file" at bounding box center [550, 278] width 415 height 30
type input "C:\fakepath\Beef & Chianti Lasagne 1 v3.jpg"
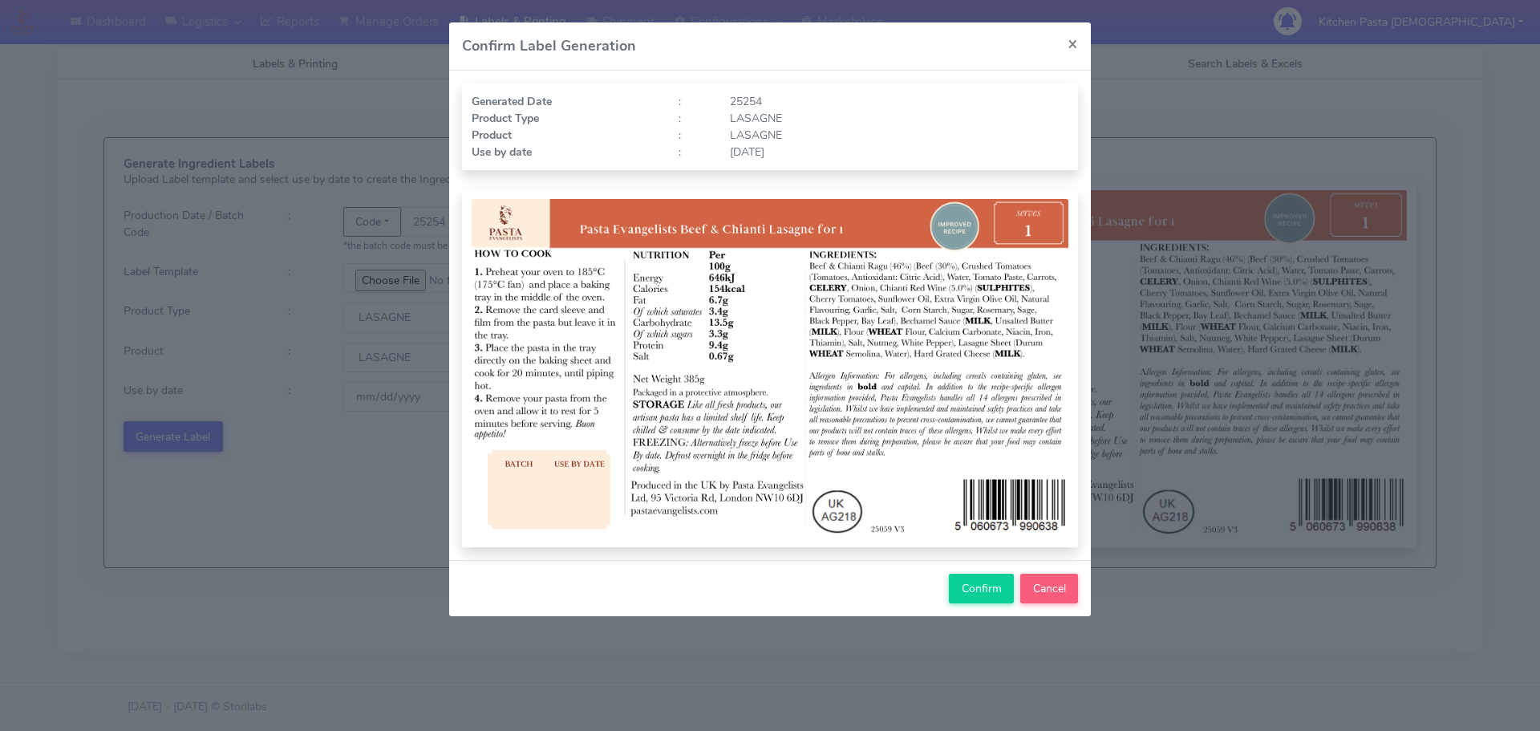
select select "4"
select select "0"
click at [997, 581] on span "Confirm" at bounding box center [982, 588] width 40 height 15
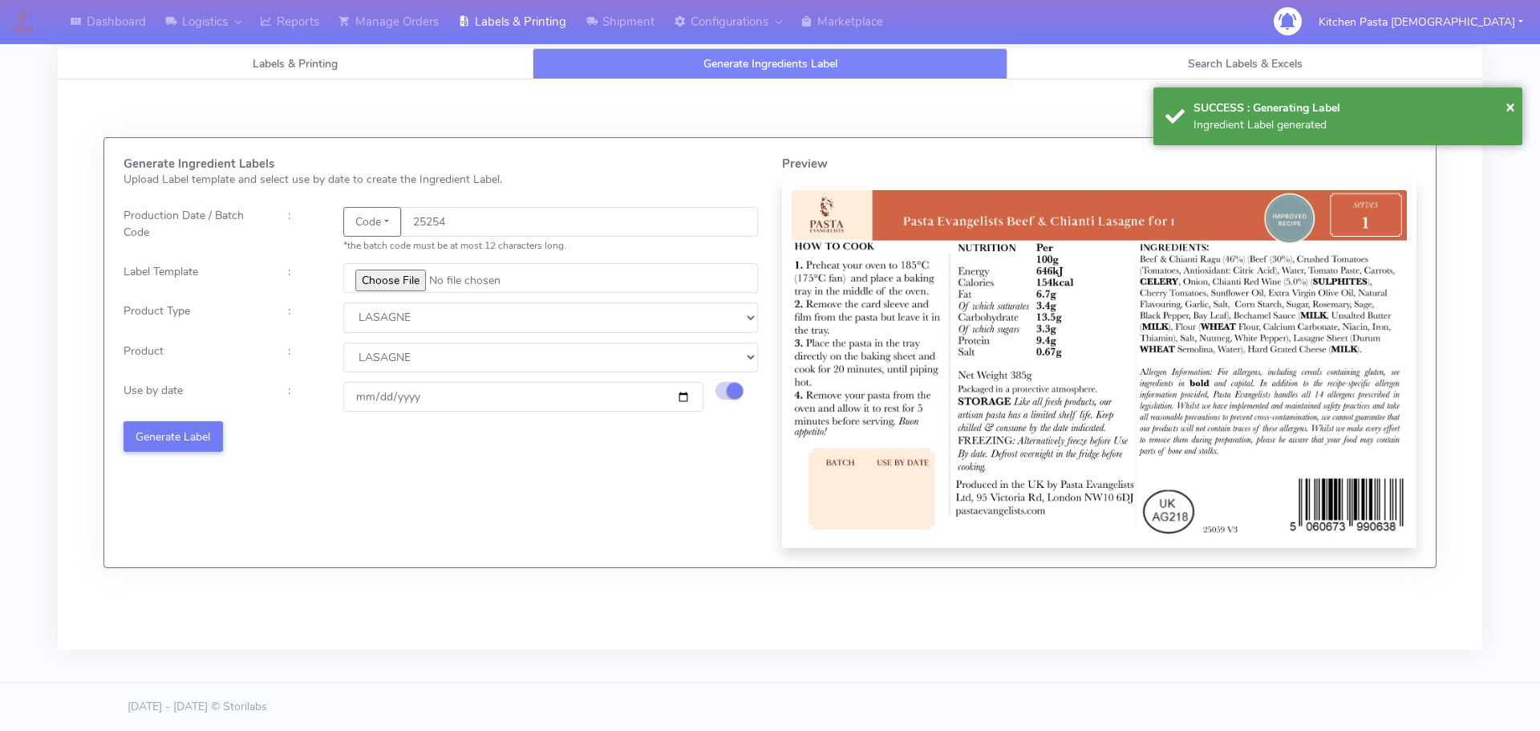
select select
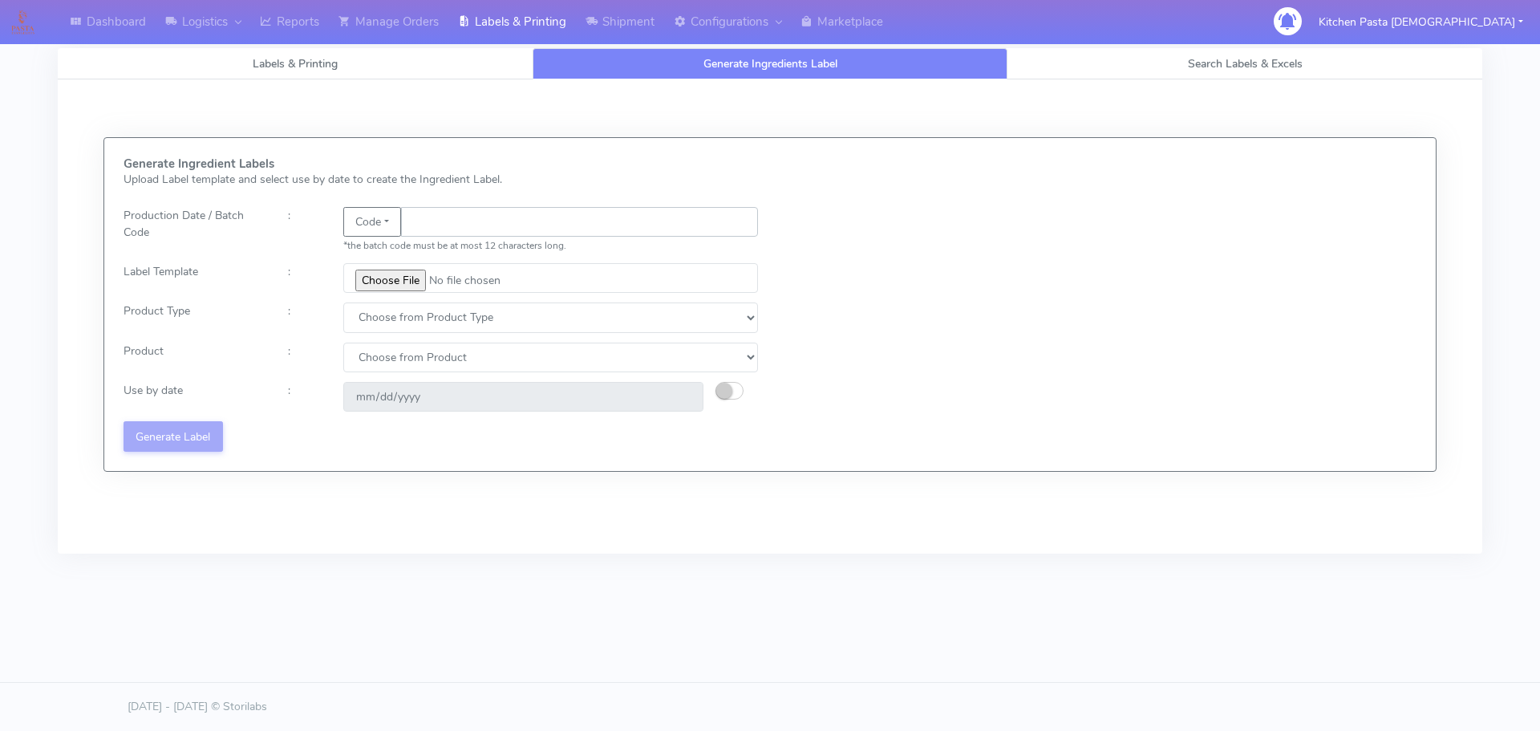
click at [427, 219] on input "text" at bounding box center [579, 222] width 357 height 30
type input "25253"
click at [410, 259] on div "Generate Ingredient Labels Upload Label template and select use by date to crea…" at bounding box center [440, 304] width 658 height 294
click at [409, 275] on input "file" at bounding box center [550, 278] width 415 height 30
type input "C:\fakepath\Pasta Evangelists truffle mac & cheese for 1_V2.jpg"
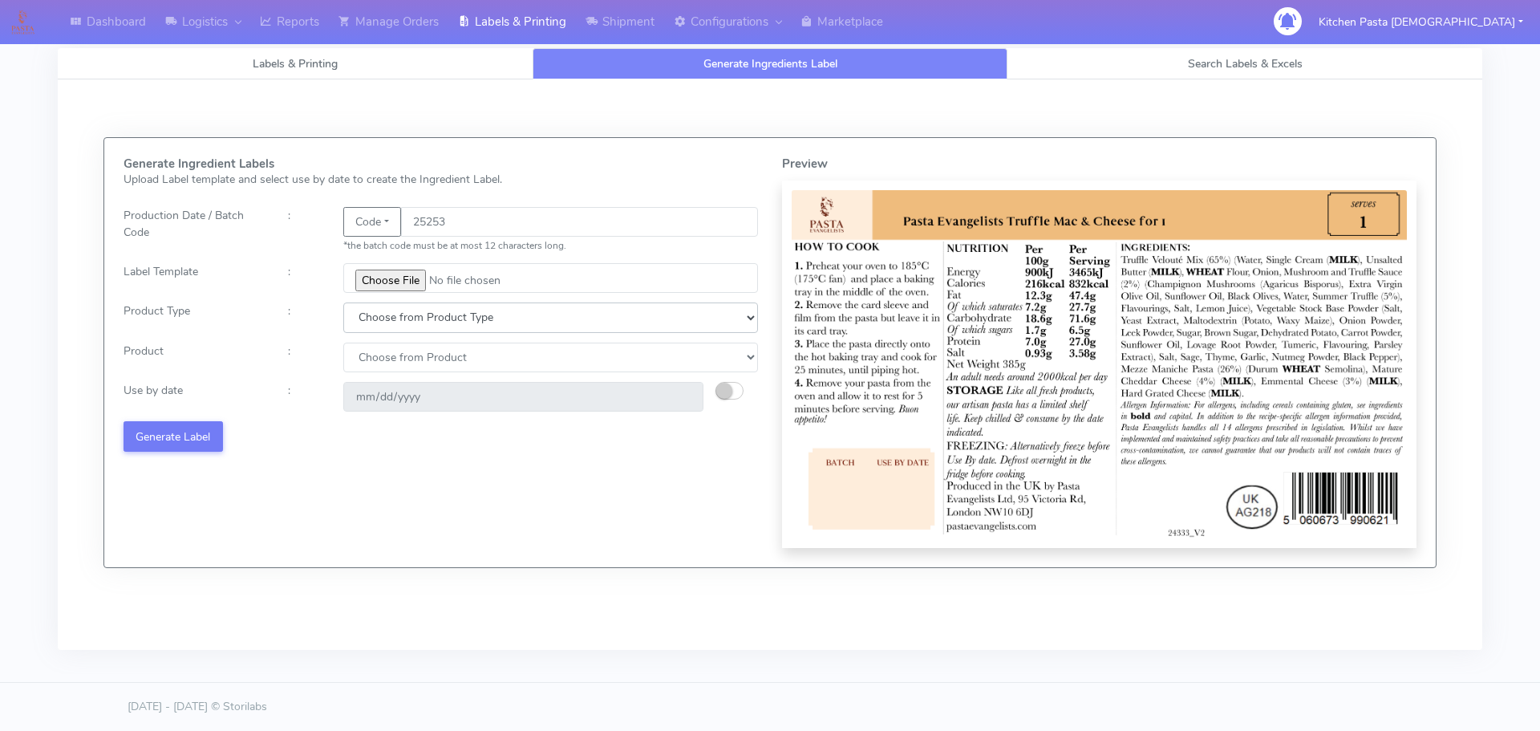
click at [396, 325] on select "Choose from Product Type ECOM ERETAIL CIRCULAR CIRC_DESERTS LASAGNE" at bounding box center [550, 317] width 415 height 30
select select "4"
click at [343, 302] on select "Choose from Product Type ECOM ERETAIL CIRCULAR CIRC_DESERTS LASAGNE" at bounding box center [550, 317] width 415 height 30
drag, startPoint x: 379, startPoint y: 361, endPoint x: 379, endPoint y: 371, distance: 9.7
click at [379, 361] on select "Choose from Product LASAGNE" at bounding box center [550, 357] width 415 height 30
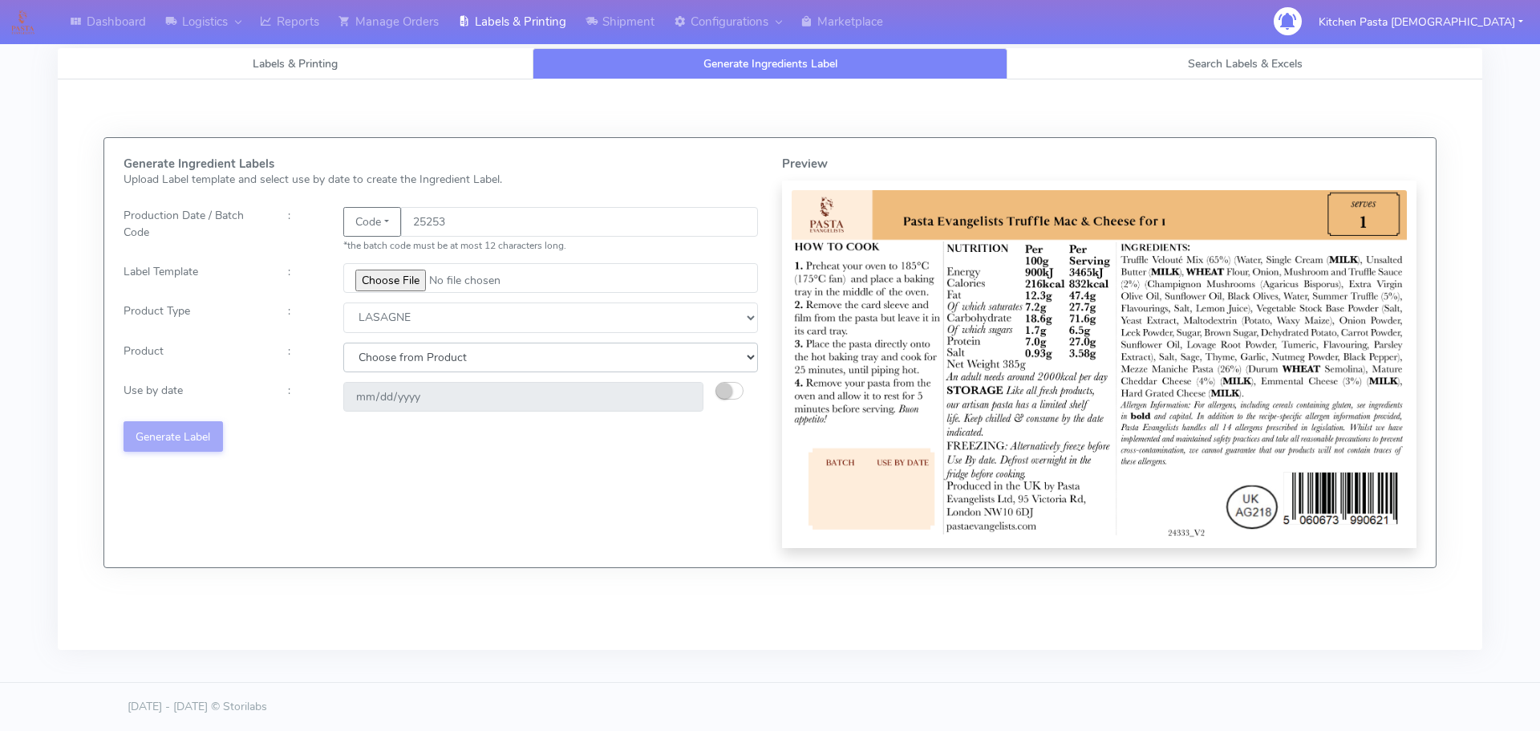
select select "0"
click at [343, 342] on select "Choose from Product LASAGNE" at bounding box center [550, 357] width 415 height 30
click at [733, 387] on button "button" at bounding box center [729, 391] width 28 height 18
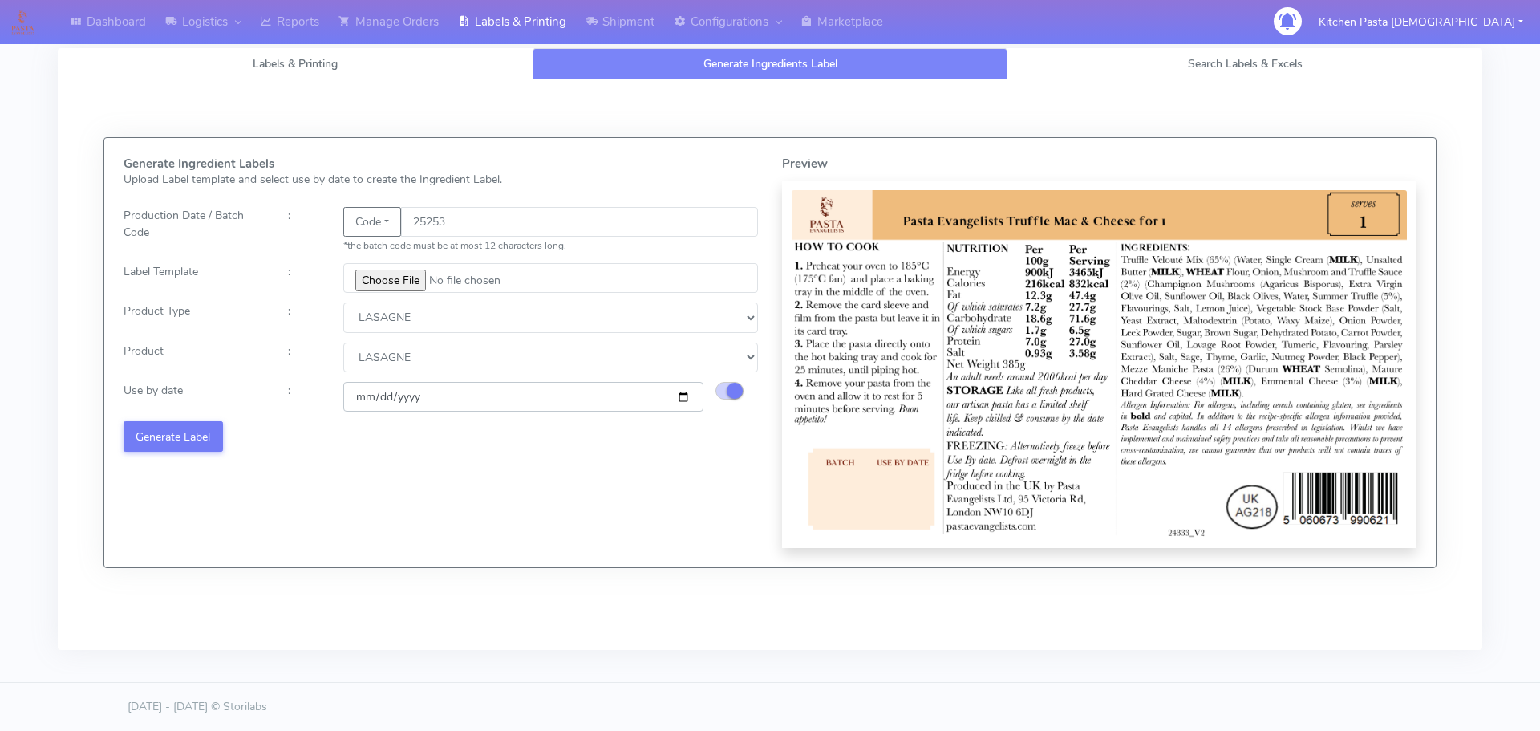
click at [685, 396] on input "2025-09-22" at bounding box center [523, 397] width 360 height 30
type input "2025-09-26"
click at [178, 424] on button "Generate Label" at bounding box center [173, 436] width 99 height 30
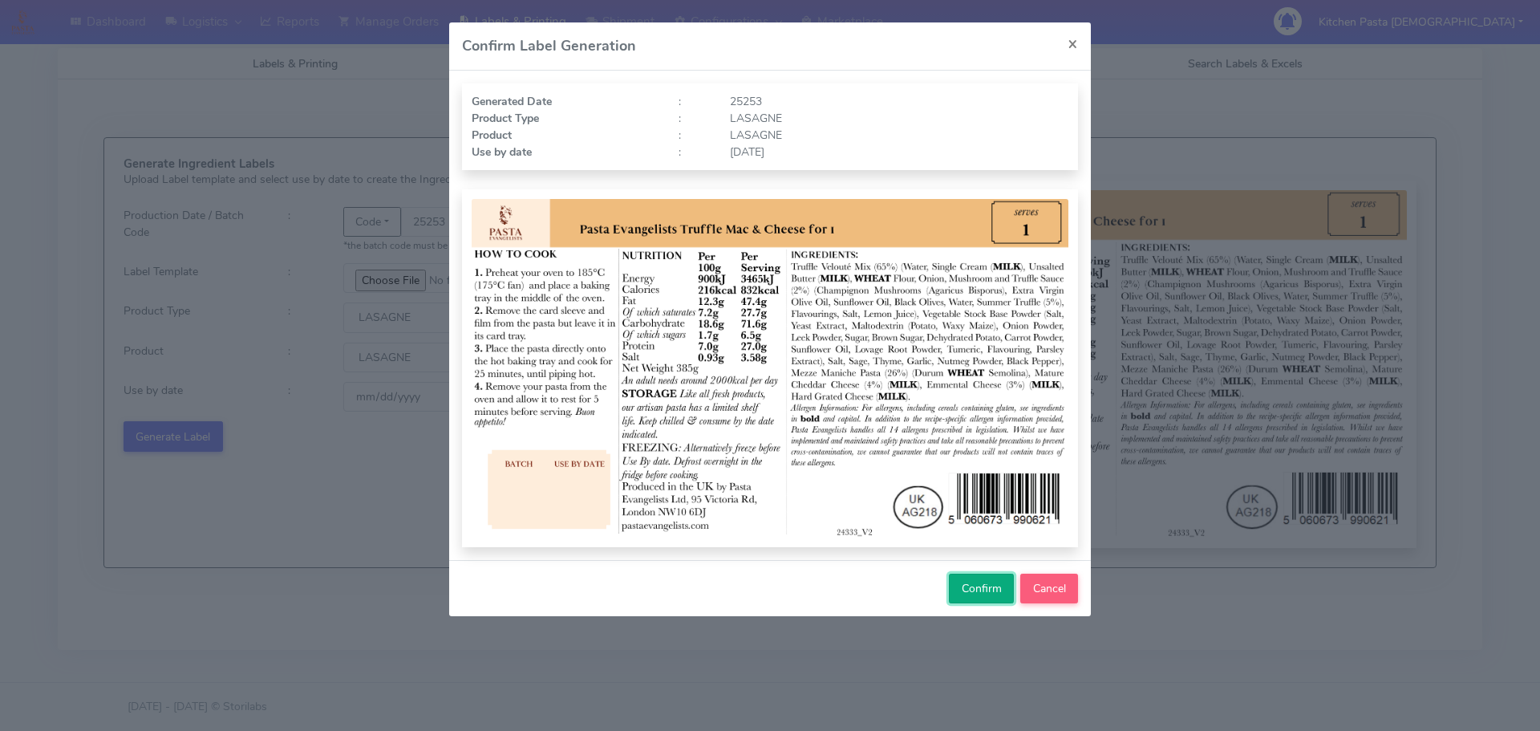
click at [983, 596] on button "Confirm" at bounding box center [981, 588] width 65 height 30
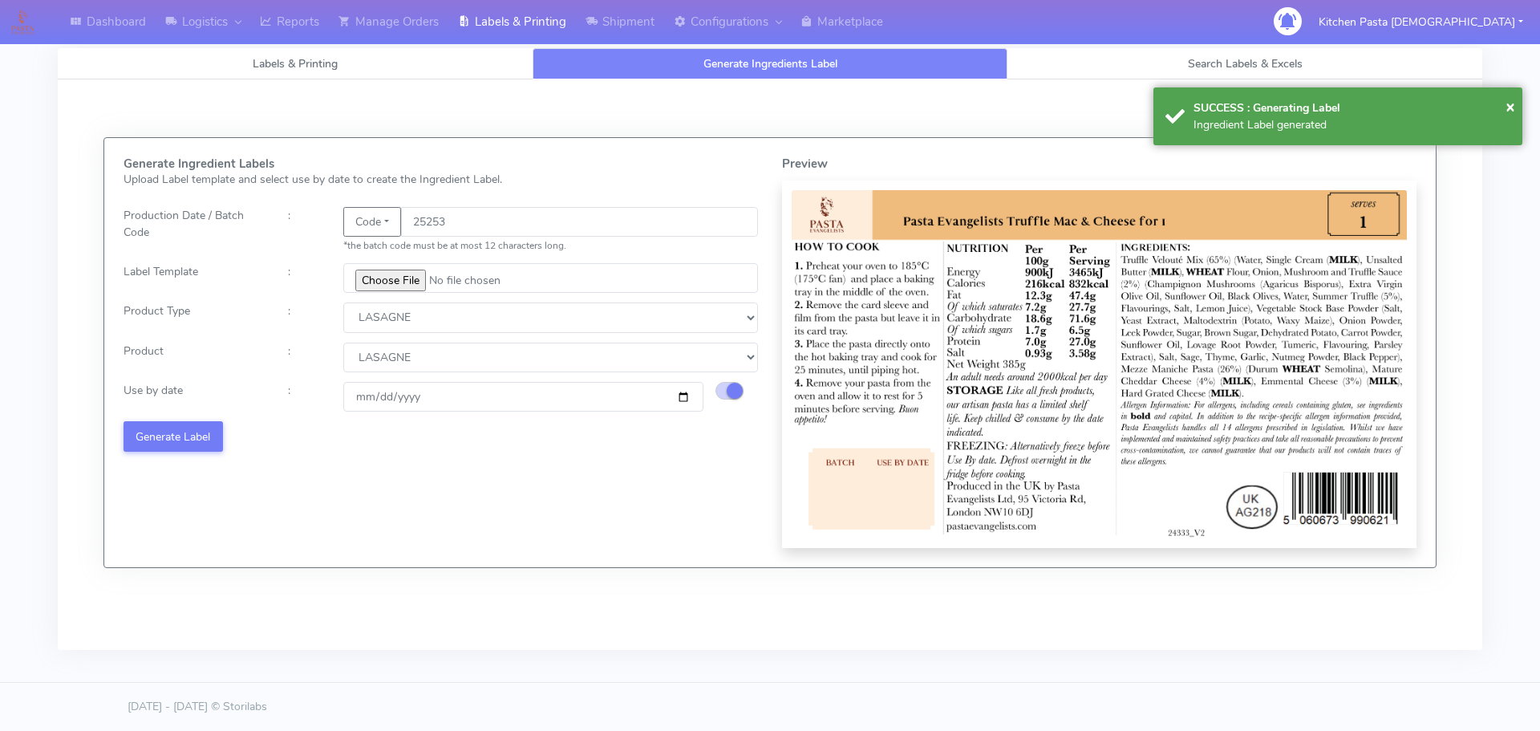
select select
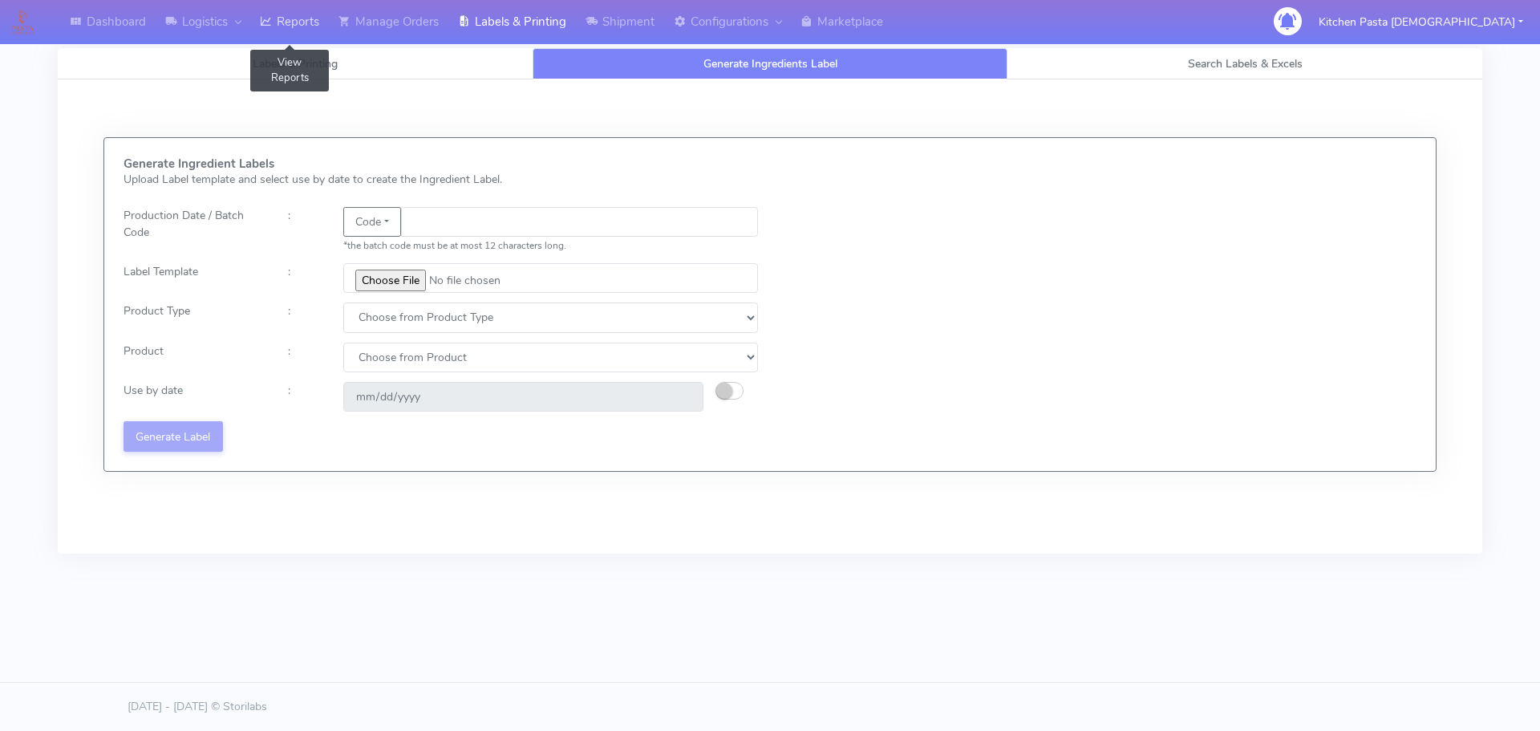
click at [309, 22] on link "Reports" at bounding box center [289, 22] width 79 height 44
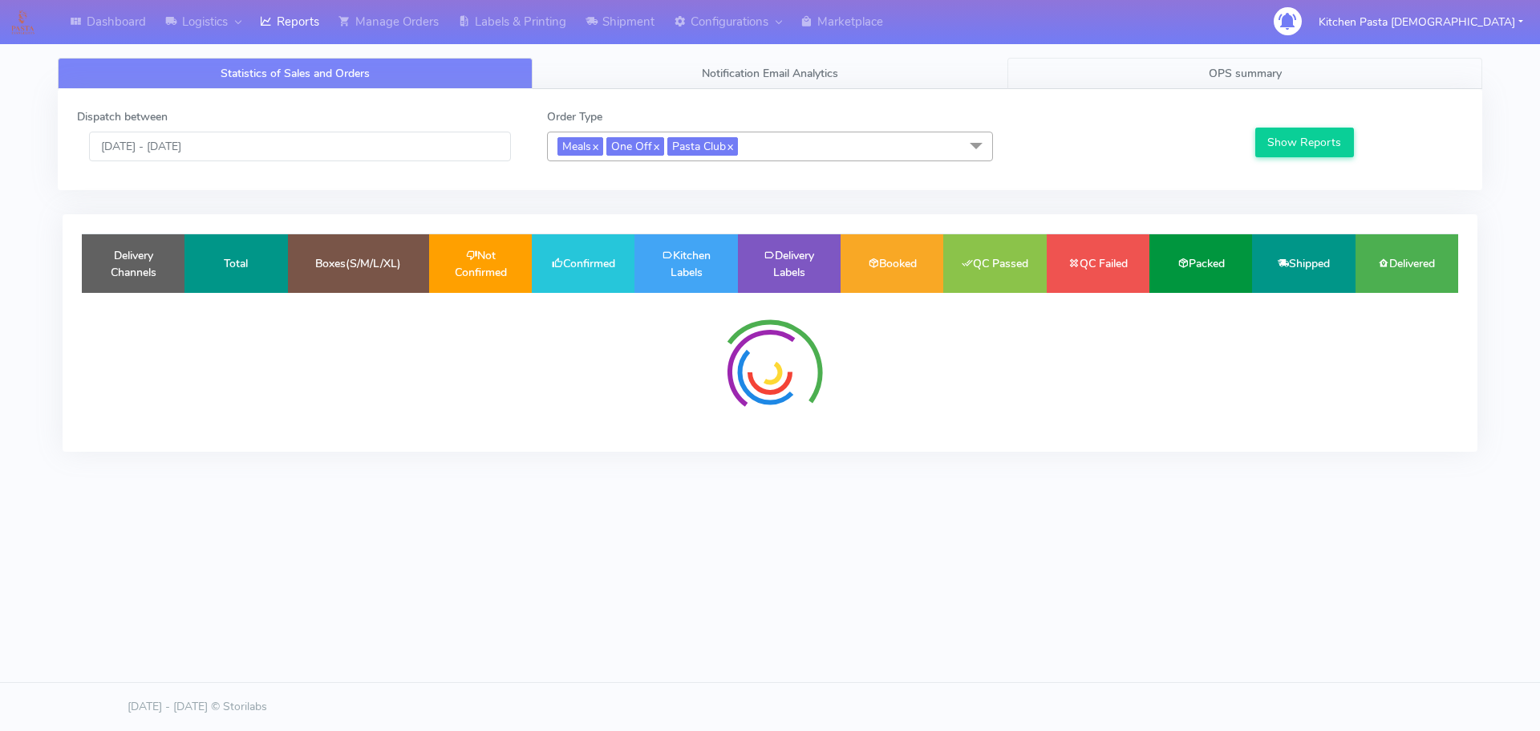
click at [1141, 61] on link "OPS summary" at bounding box center [1244, 73] width 475 height 31
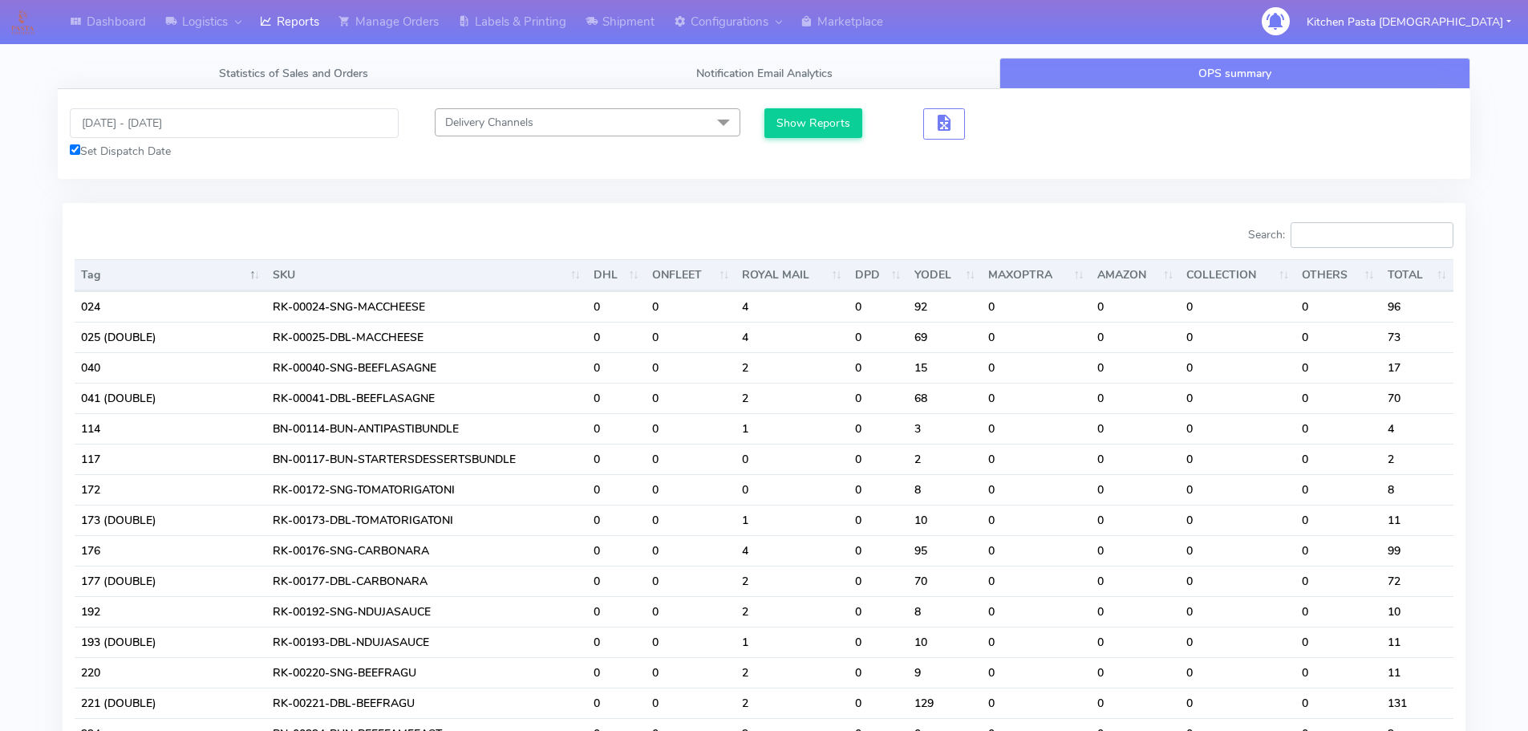
click at [1338, 237] on input "Search:" at bounding box center [1371, 235] width 163 height 26
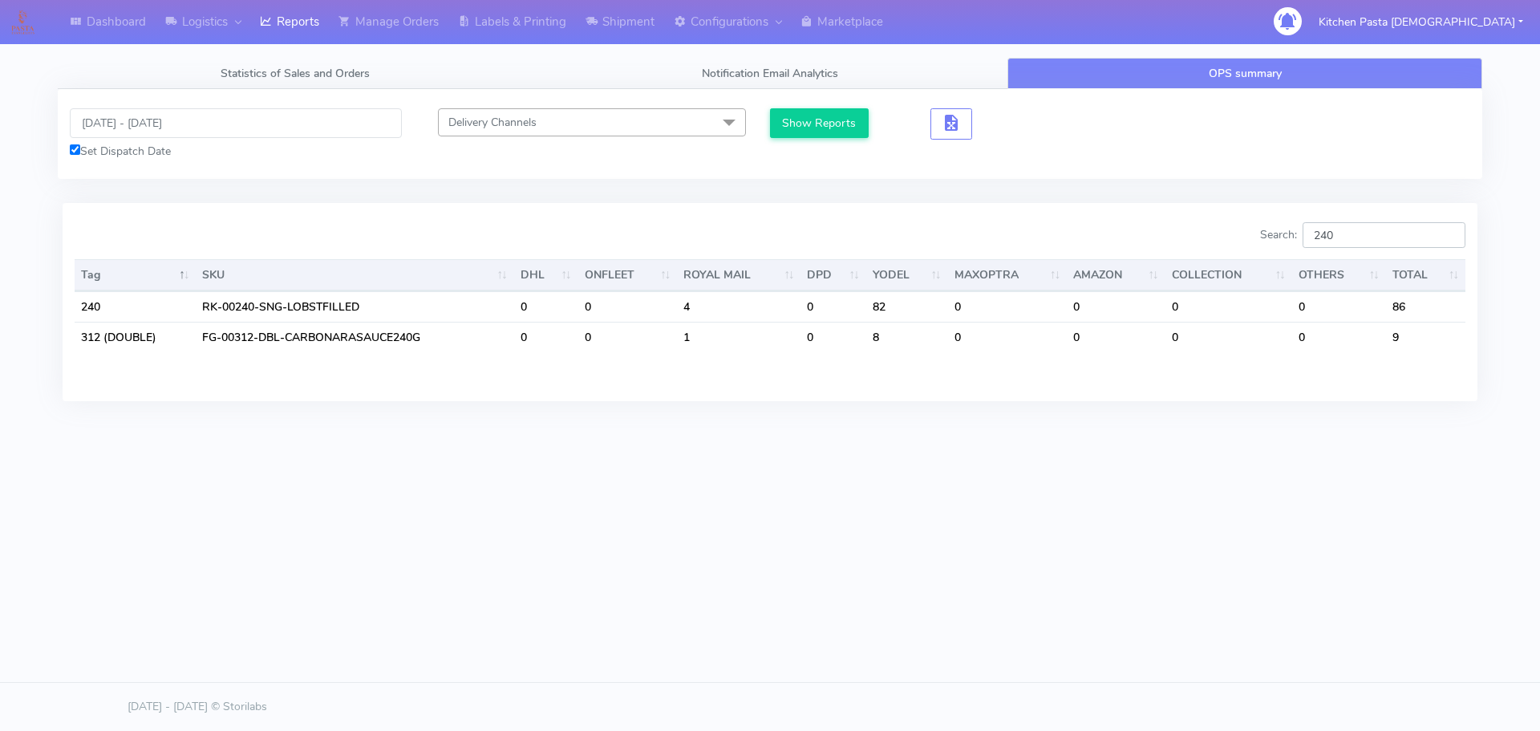
type input "240"
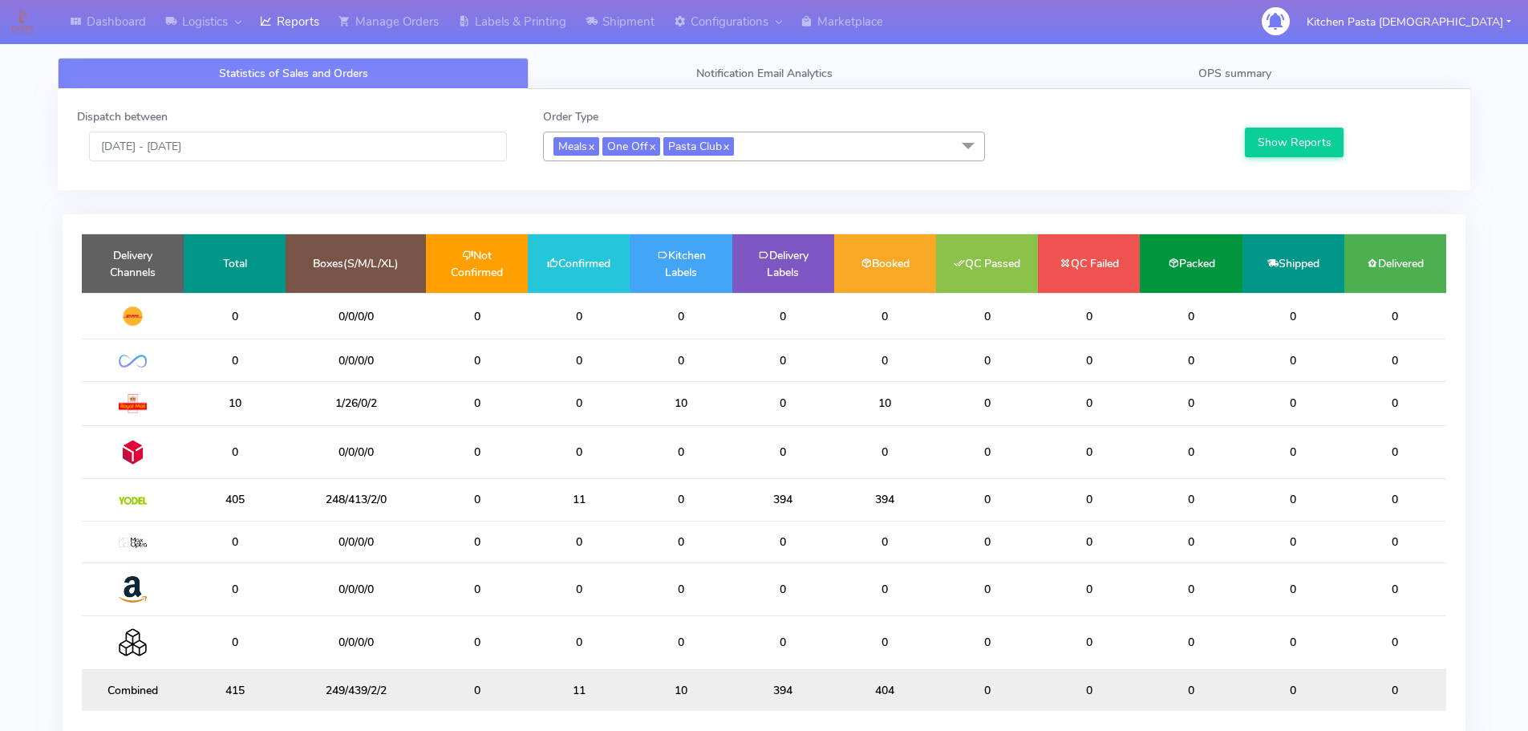
drag, startPoint x: 781, startPoint y: 138, endPoint x: 740, endPoint y: 171, distance: 52.5
click at [781, 138] on span "Meals x One Off x Pasta Club x" at bounding box center [764, 147] width 442 height 30
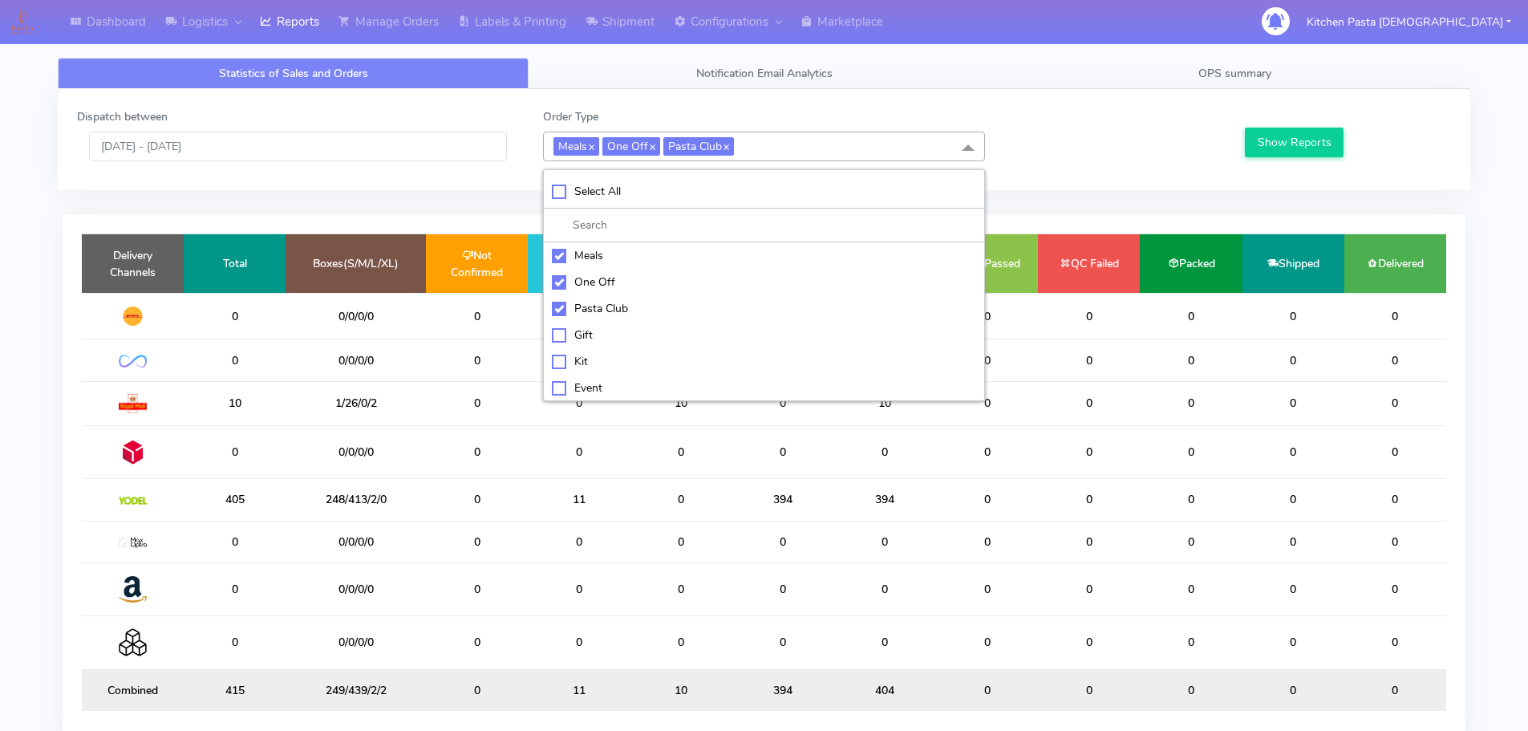
click at [574, 262] on div "Meals" at bounding box center [764, 255] width 424 height 17
checkbox input "false"
click at [587, 288] on div "One Off" at bounding box center [764, 281] width 424 height 17
checkbox input "false"
click at [597, 314] on div "Pasta Club" at bounding box center [764, 308] width 424 height 17
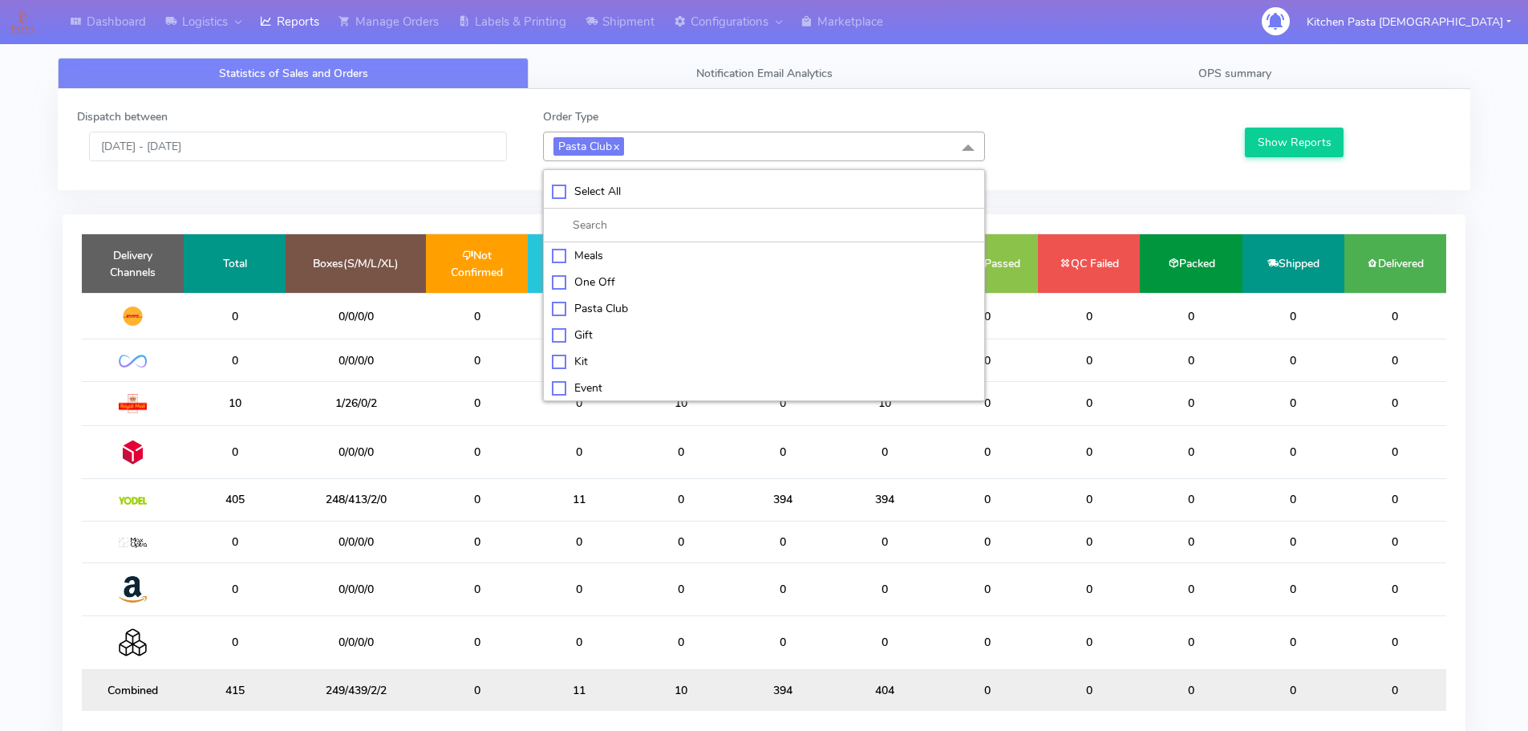
checkbox input "false"
drag, startPoint x: 589, startPoint y: 362, endPoint x: 779, endPoint y: 316, distance: 194.7
click at [590, 362] on div "Kit" at bounding box center [764, 359] width 424 height 17
checkbox input "true"
click at [1268, 138] on button "Show Reports" at bounding box center [1294, 143] width 99 height 30
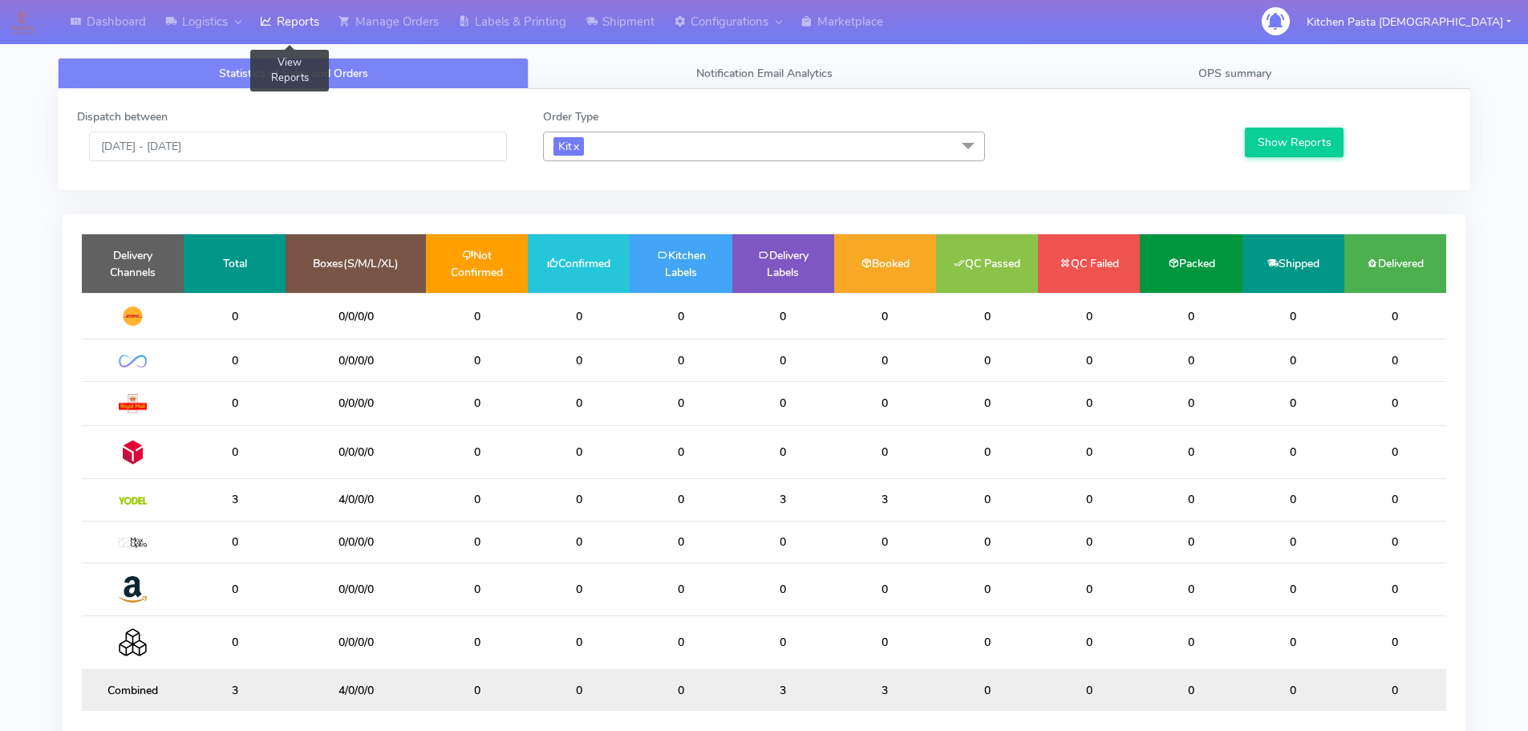
click at [300, 21] on link "Reports" at bounding box center [289, 22] width 79 height 44
